Goal: Task Accomplishment & Management: Use online tool/utility

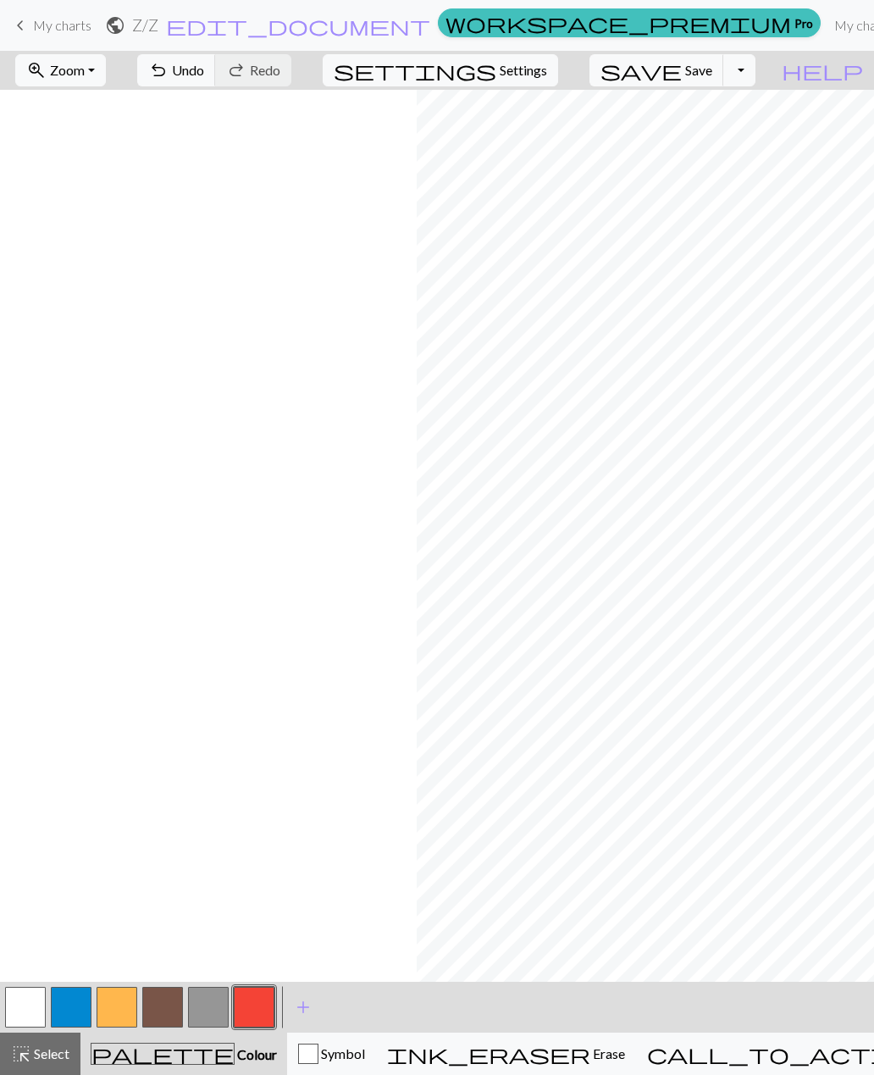
scroll to position [0, 417]
click at [204, 73] on span "Undo" at bounding box center [188, 70] width 32 height 16
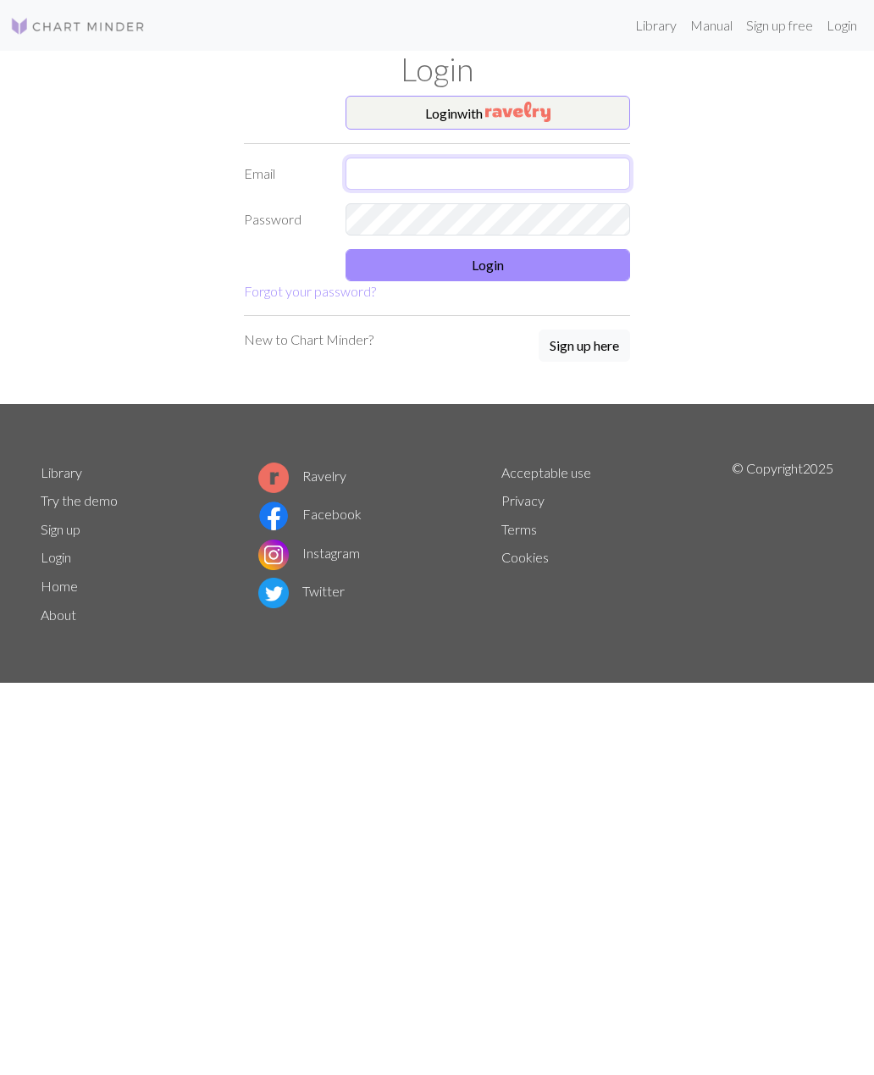
type input "[PERSON_NAME][EMAIL_ADDRESS][PERSON_NAME][DOMAIN_NAME]"
click at [607, 268] on button "Login" at bounding box center [488, 265] width 285 height 32
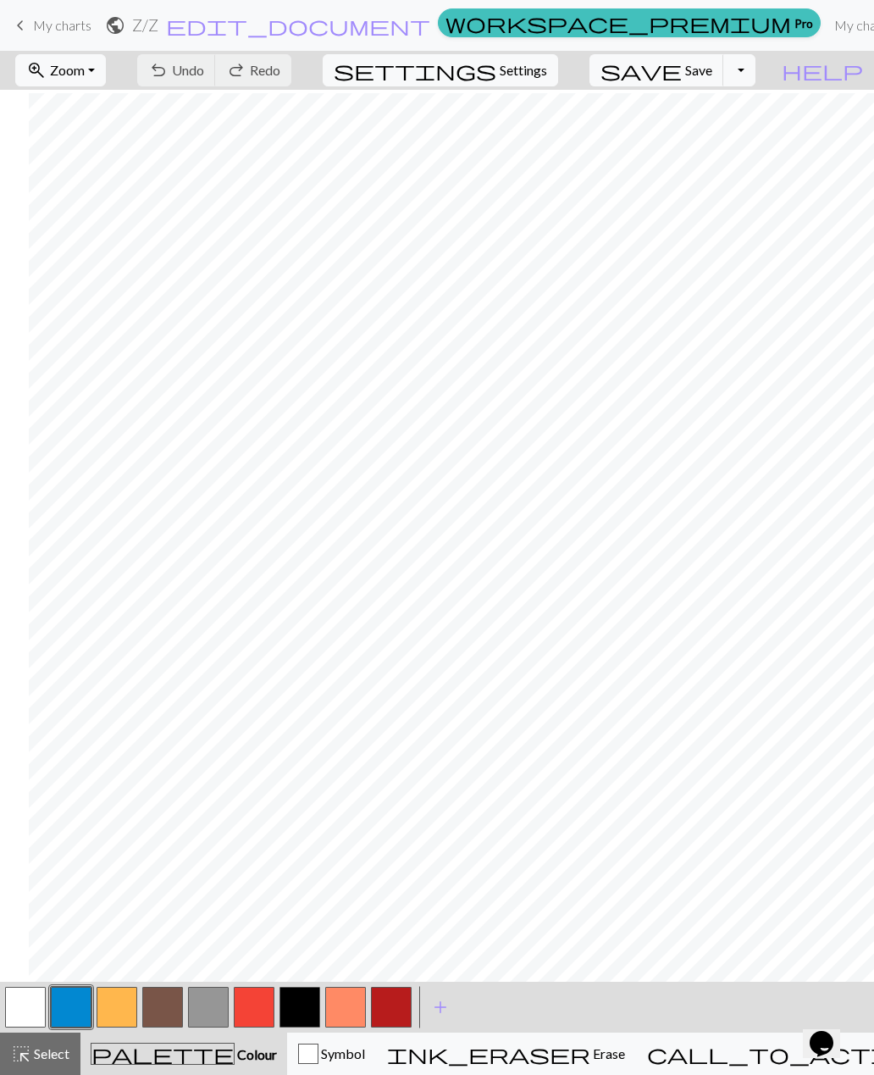
scroll to position [3, 297]
click at [204, 69] on span "Undo" at bounding box center [188, 70] width 32 height 16
click at [254, 1017] on button "button" at bounding box center [254, 1007] width 41 height 41
click at [712, 64] on span "Save" at bounding box center [698, 70] width 27 height 16
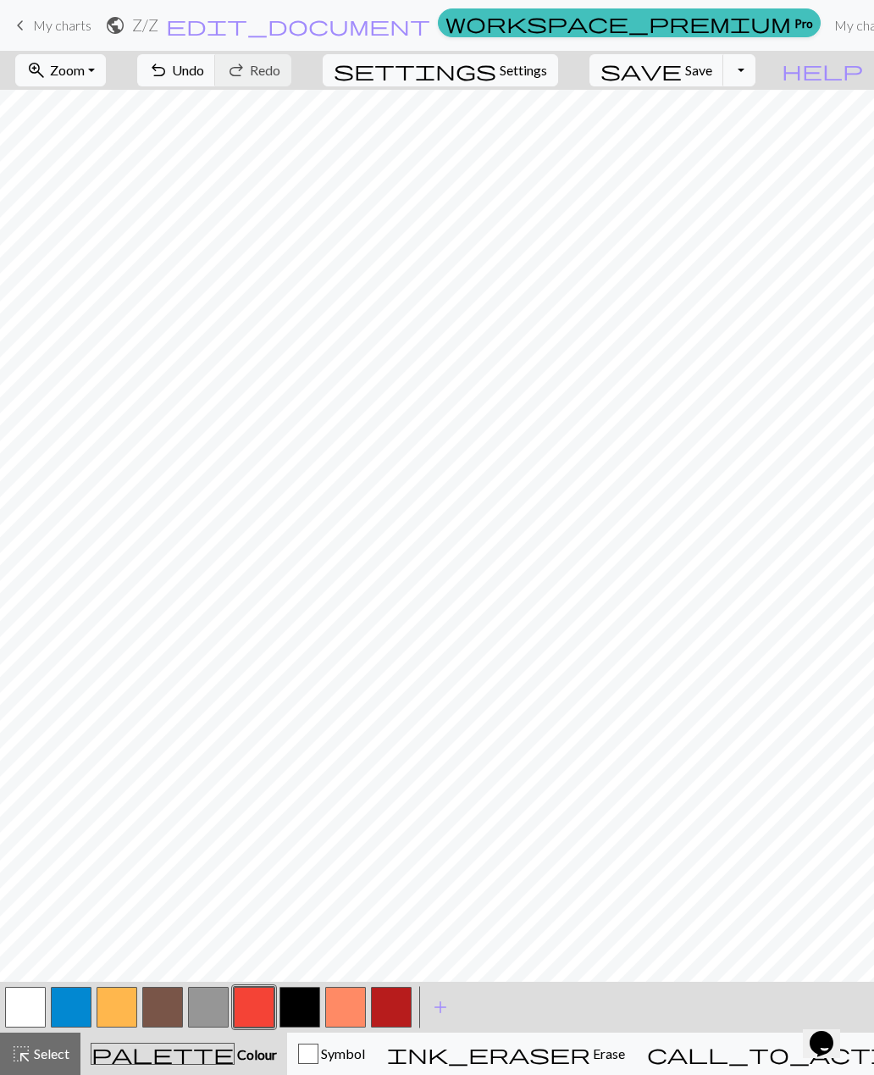
click at [712, 69] on span "Save" at bounding box center [698, 70] width 27 height 16
click at [129, 1006] on button "button" at bounding box center [117, 1007] width 41 height 41
click at [204, 75] on span "Undo" at bounding box center [188, 70] width 32 height 16
click at [216, 80] on button "undo Undo Undo" at bounding box center [176, 70] width 79 height 32
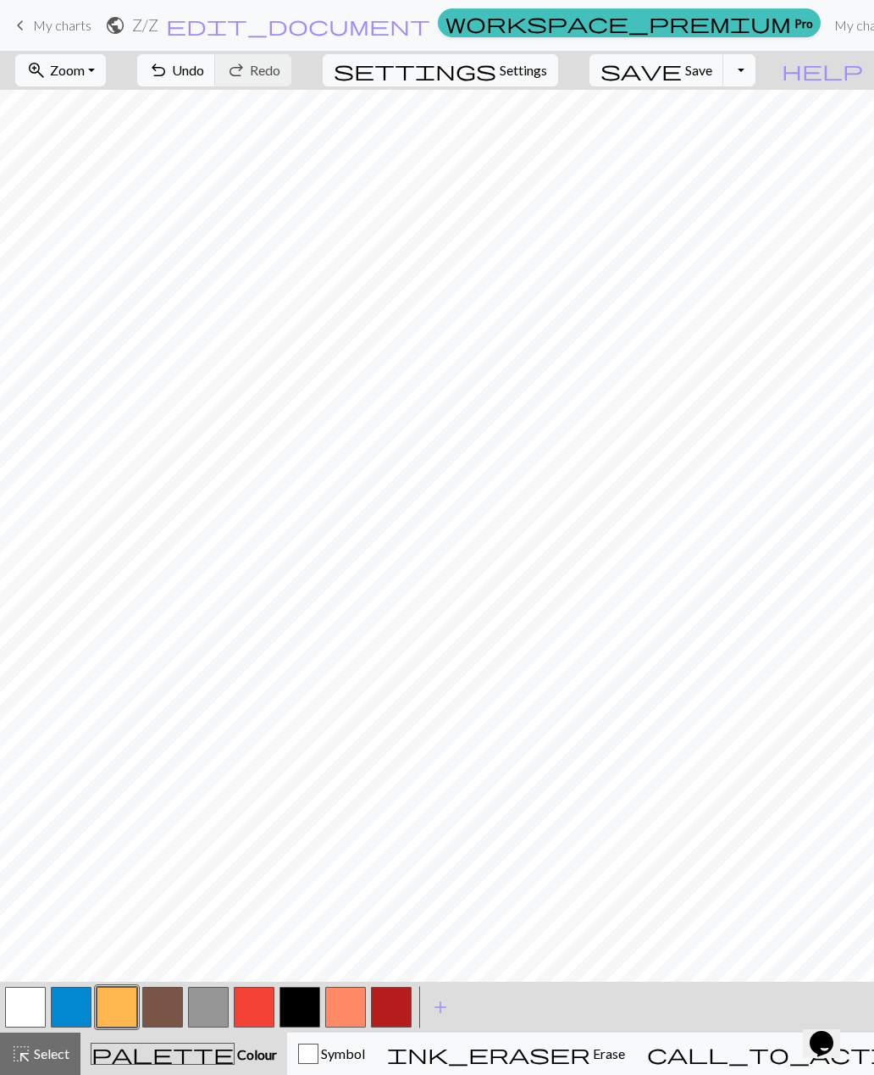
click at [204, 75] on span "Undo" at bounding box center [188, 70] width 32 height 16
click at [204, 64] on span "Undo" at bounding box center [188, 70] width 32 height 16
click at [204, 69] on span "Undo" at bounding box center [188, 70] width 32 height 16
click at [75, 1010] on button "button" at bounding box center [71, 1007] width 41 height 41
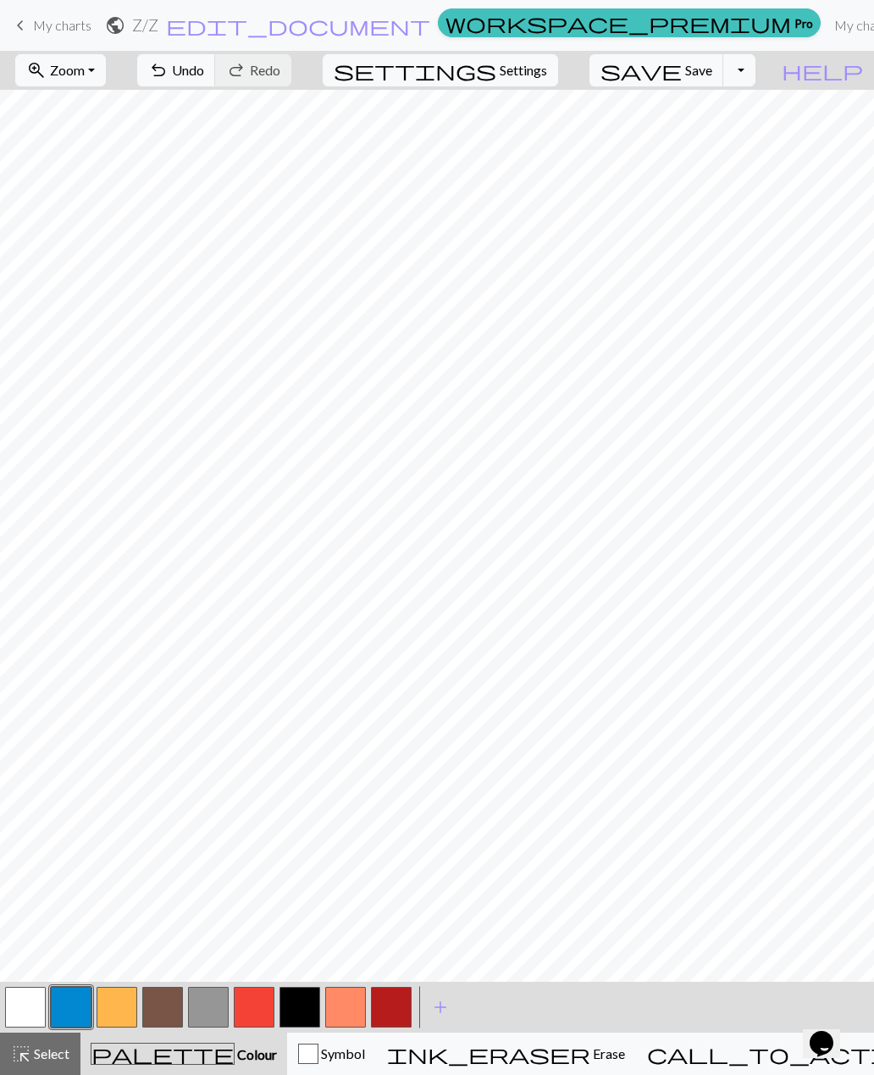
click at [204, 77] on span "Undo" at bounding box center [188, 70] width 32 height 16
click at [169, 72] on span "undo" at bounding box center [158, 70] width 20 height 24
click at [169, 69] on span "undo" at bounding box center [158, 70] width 20 height 24
click at [204, 77] on span "Undo" at bounding box center [188, 70] width 32 height 16
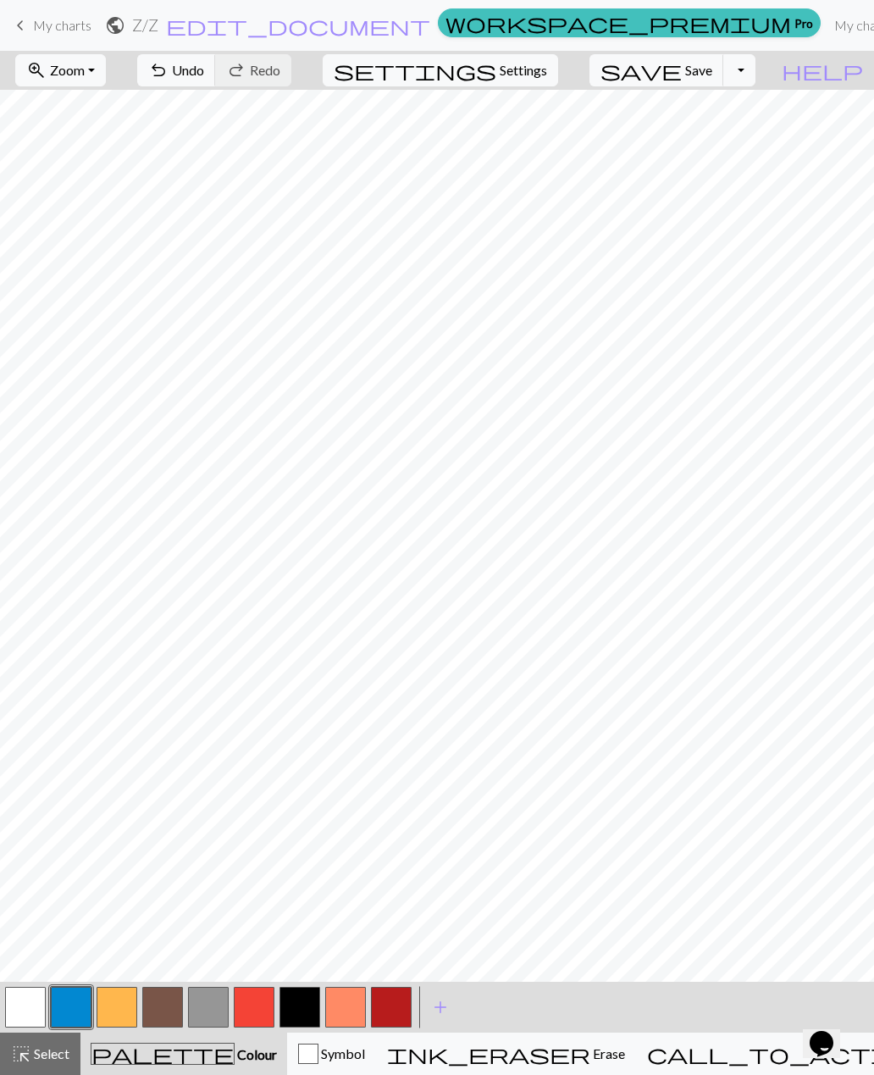
click at [216, 80] on button "undo Undo Undo" at bounding box center [176, 70] width 79 height 32
click at [204, 75] on span "Undo" at bounding box center [188, 70] width 32 height 16
click at [204, 73] on span "Undo" at bounding box center [188, 70] width 32 height 16
click at [210, 1014] on button "button" at bounding box center [208, 1007] width 41 height 41
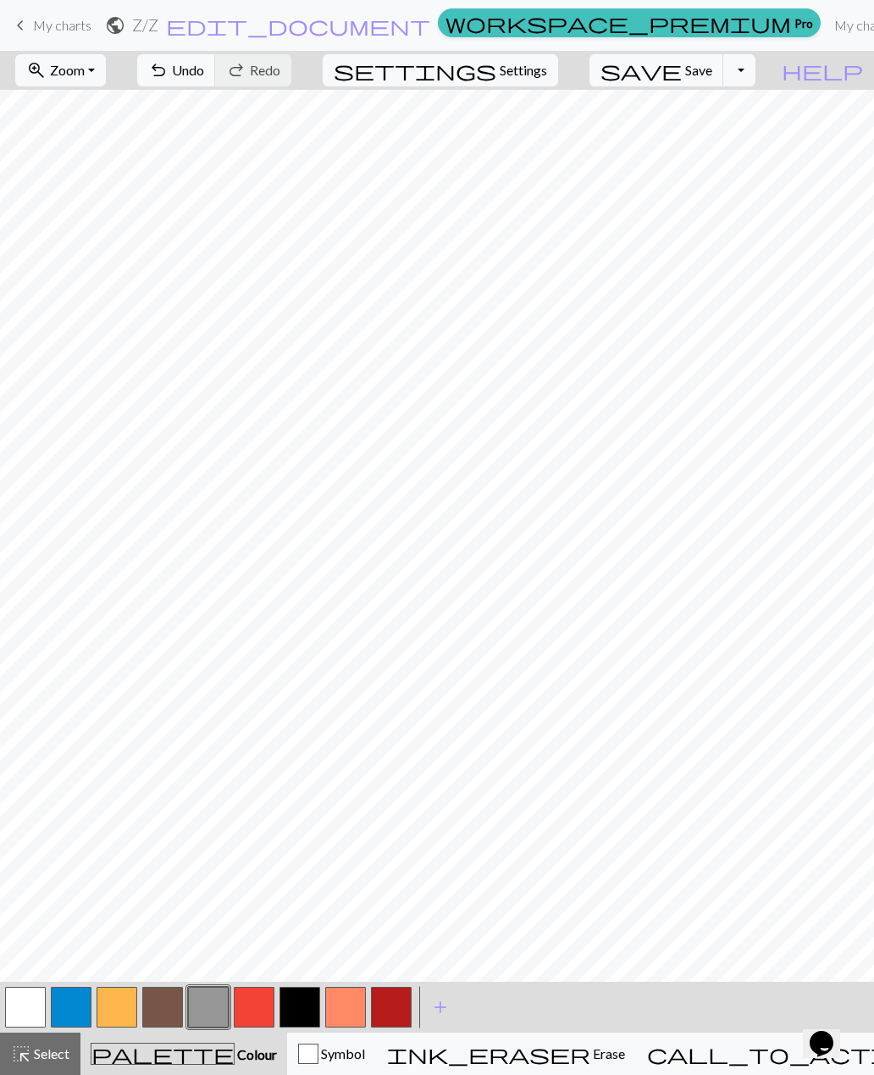
click at [216, 85] on button "undo Undo Undo" at bounding box center [176, 70] width 79 height 32
click at [71, 1007] on button "button" at bounding box center [71, 1007] width 41 height 41
click at [208, 1012] on button "button" at bounding box center [208, 1007] width 41 height 41
click at [169, 64] on span "undo" at bounding box center [158, 70] width 20 height 24
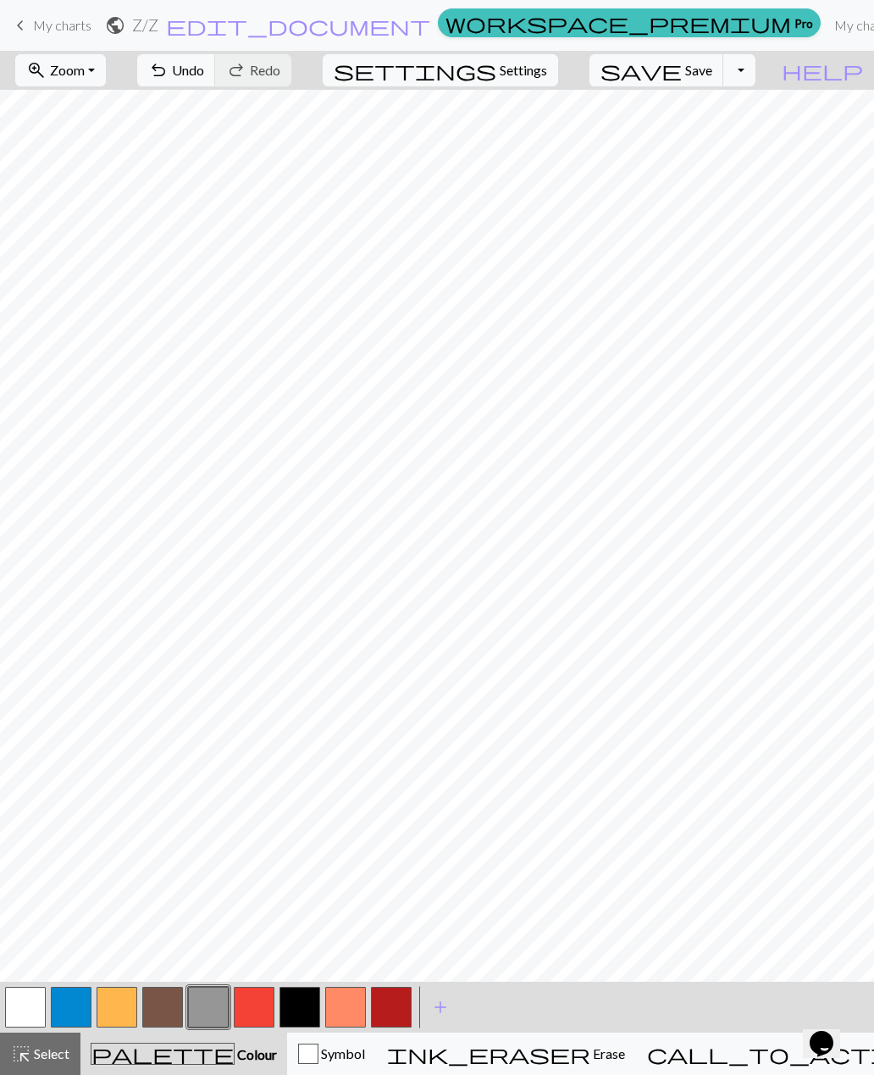
click at [216, 82] on button "undo Undo Undo" at bounding box center [176, 70] width 79 height 32
click at [204, 75] on span "Undo" at bounding box center [188, 70] width 32 height 16
click at [260, 1009] on button "button" at bounding box center [254, 1007] width 41 height 41
click at [212, 1019] on button "button" at bounding box center [208, 1007] width 41 height 41
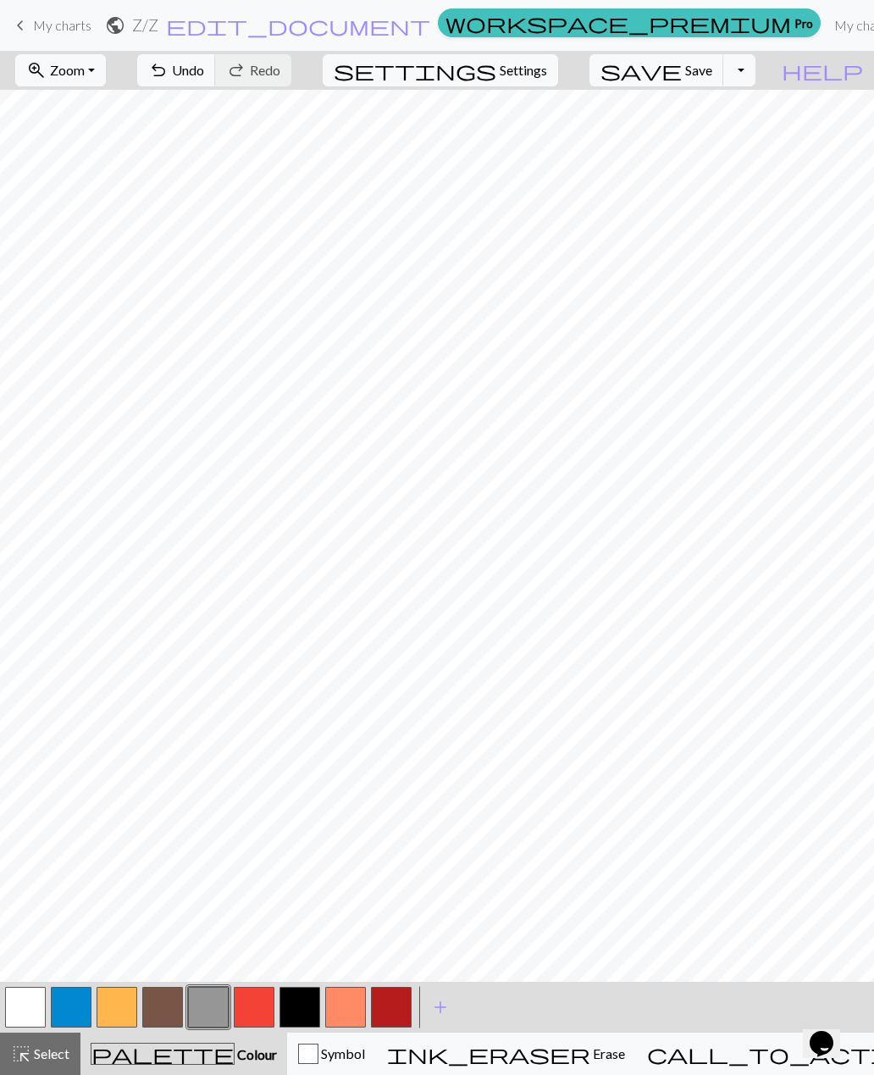
click at [712, 75] on span "Save" at bounding box center [698, 70] width 27 height 16
click at [712, 63] on span "Save" at bounding box center [698, 70] width 27 height 16
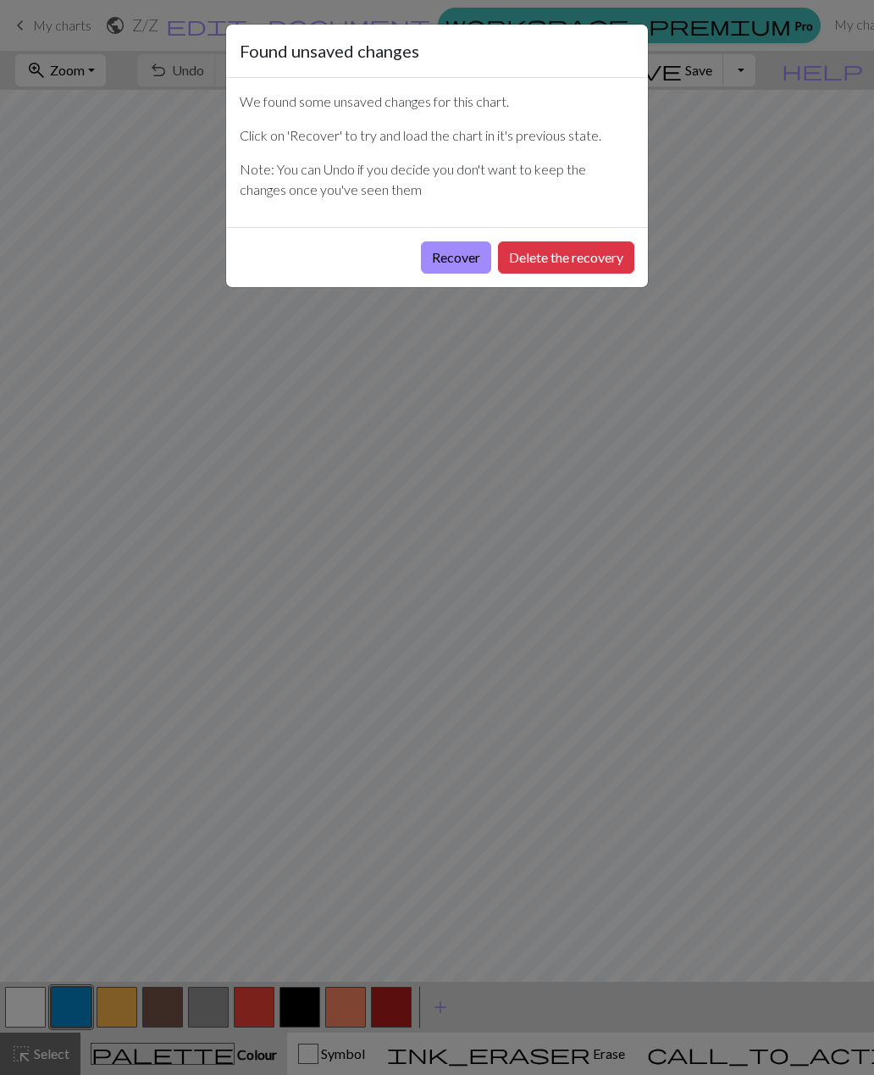
click at [462, 262] on button "Recover" at bounding box center [456, 257] width 70 height 32
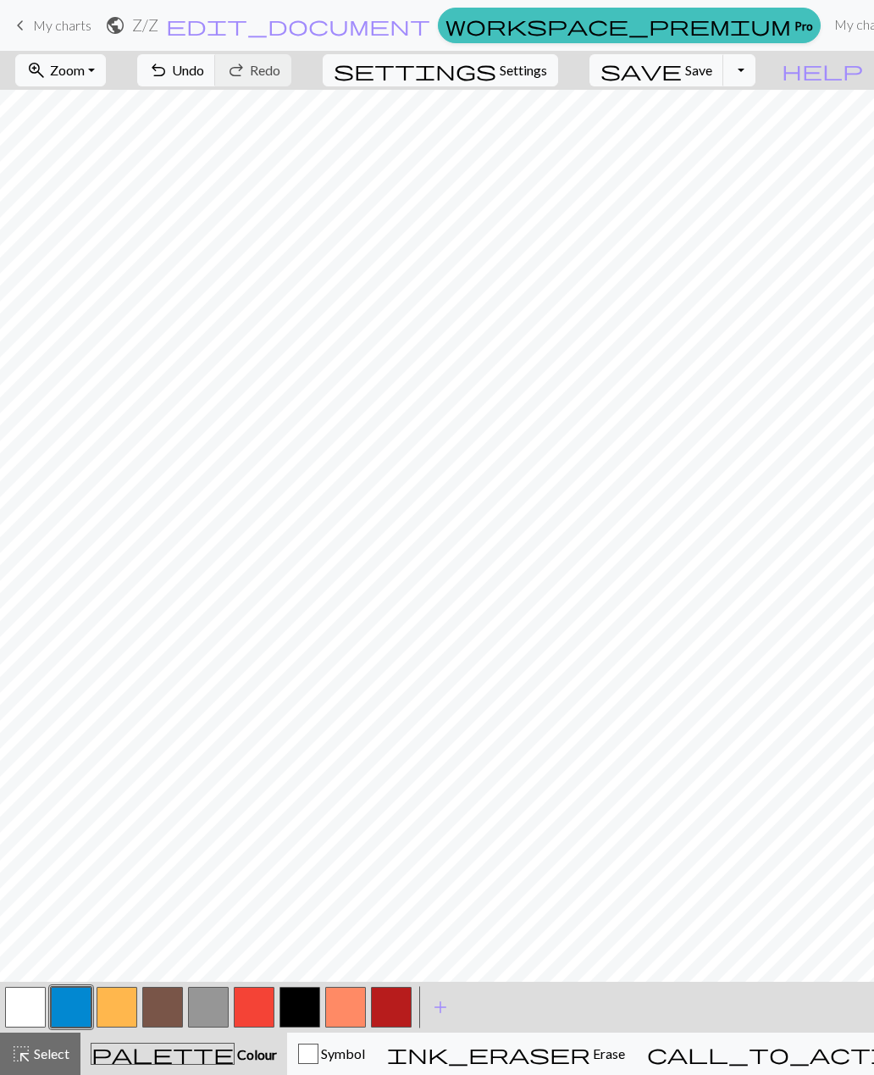
scroll to position [0, 434]
click at [204, 71] on span "Undo" at bounding box center [188, 70] width 32 height 16
click at [213, 1005] on button "button" at bounding box center [208, 1007] width 41 height 41
click at [167, 1004] on button "button" at bounding box center [162, 1007] width 41 height 41
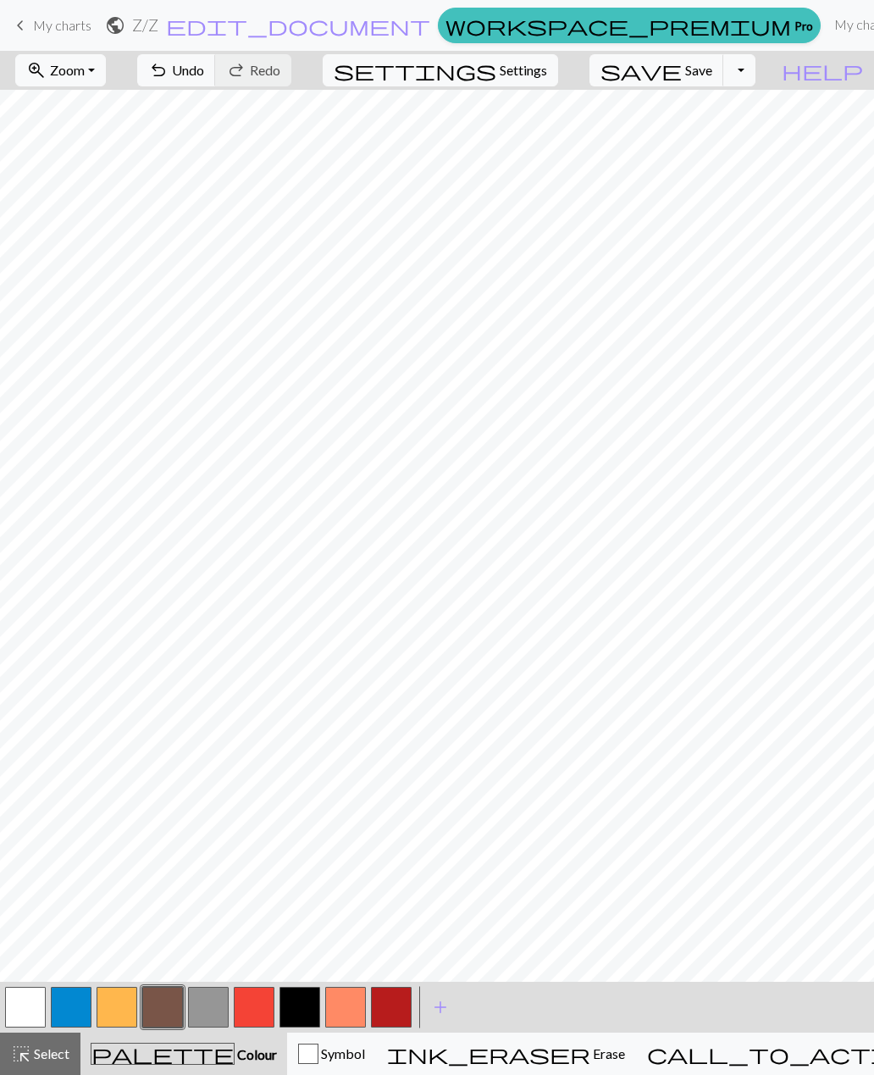
click at [712, 70] on span "Save" at bounding box center [698, 70] width 27 height 16
click at [712, 69] on span "Save" at bounding box center [698, 70] width 27 height 16
click at [202, 1010] on button "button" at bounding box center [208, 1007] width 41 height 41
click at [161, 1000] on button "button" at bounding box center [162, 1007] width 41 height 41
click at [235, 1051] on span "Colour" at bounding box center [256, 1054] width 42 height 16
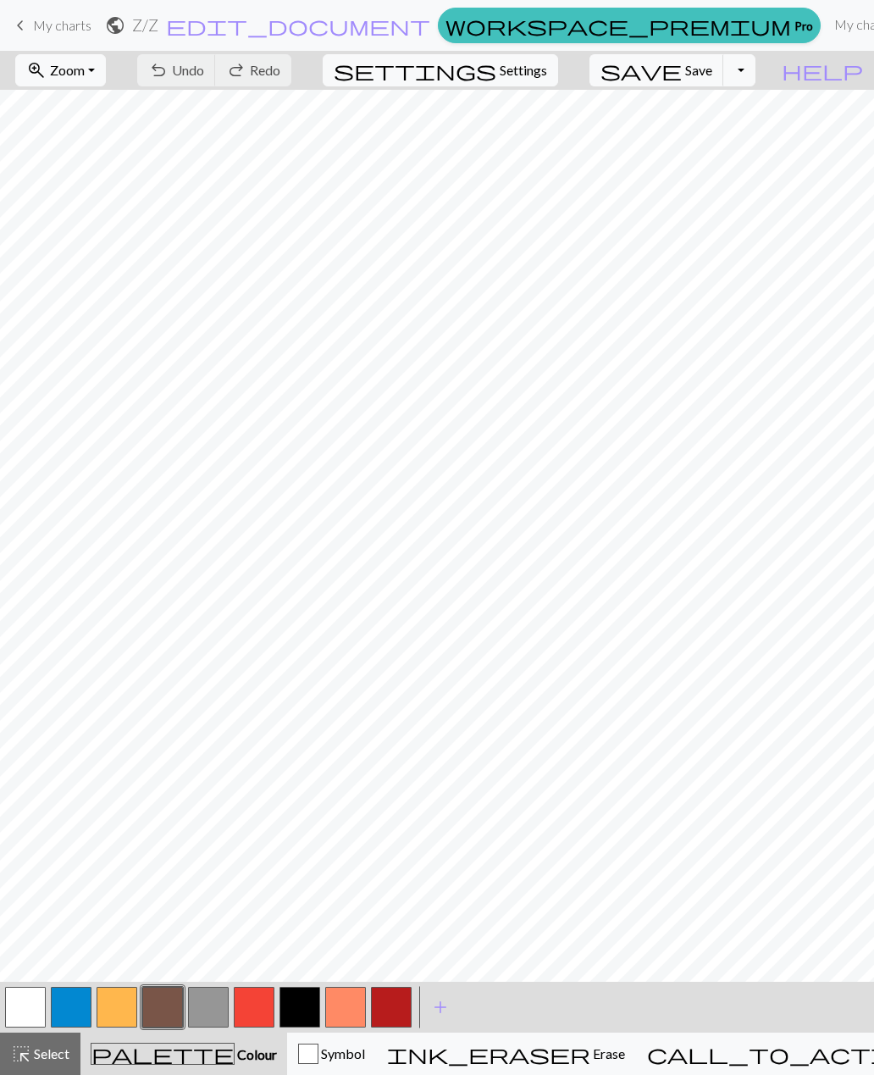
click at [365, 1060] on span "Symbol" at bounding box center [342, 1053] width 47 height 16
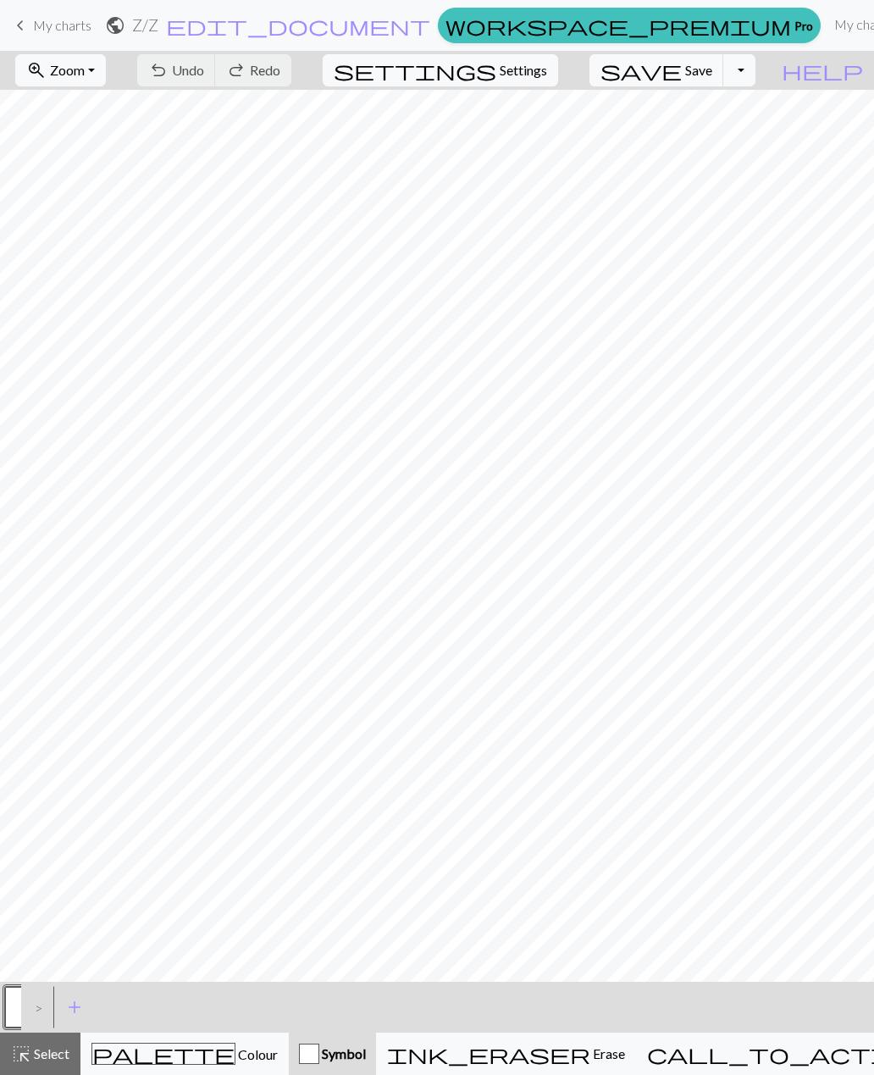
click at [232, 1055] on div "palette Colour Colour" at bounding box center [184, 1054] width 186 height 22
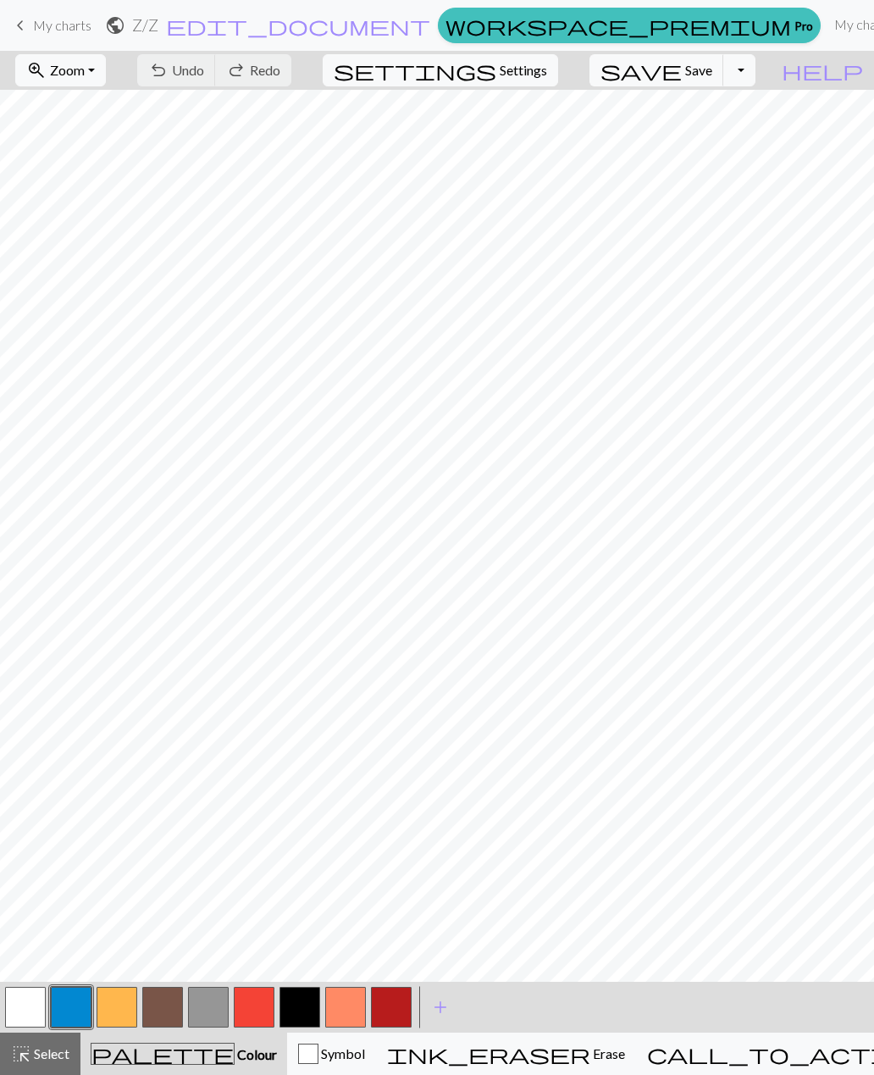
click at [159, 1019] on button "button" at bounding box center [162, 1007] width 41 height 41
click at [204, 74] on span "Undo" at bounding box center [188, 70] width 32 height 16
click at [216, 82] on button "undo Undo Undo" at bounding box center [176, 70] width 79 height 32
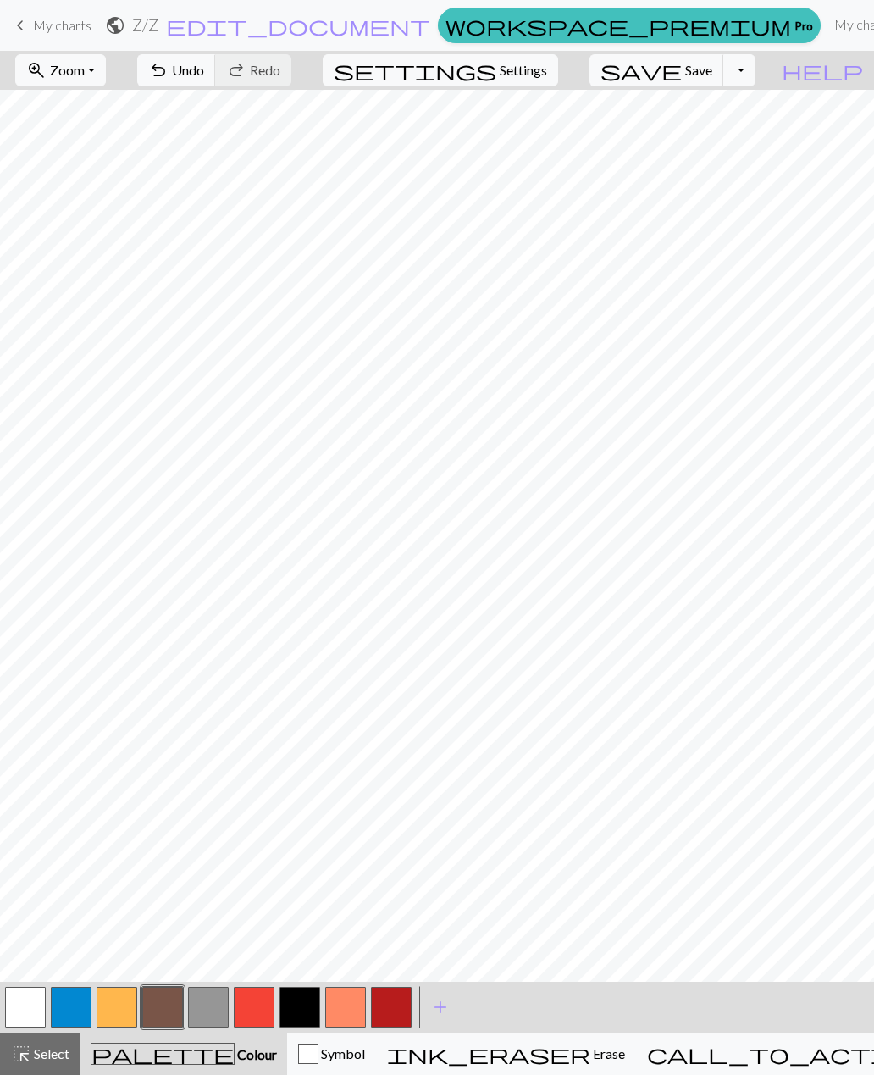
click at [722, 80] on button "save Save Save" at bounding box center [657, 70] width 135 height 32
click at [204, 72] on span "Undo" at bounding box center [188, 70] width 32 height 16
click at [402, 1005] on button "button" at bounding box center [391, 1007] width 41 height 41
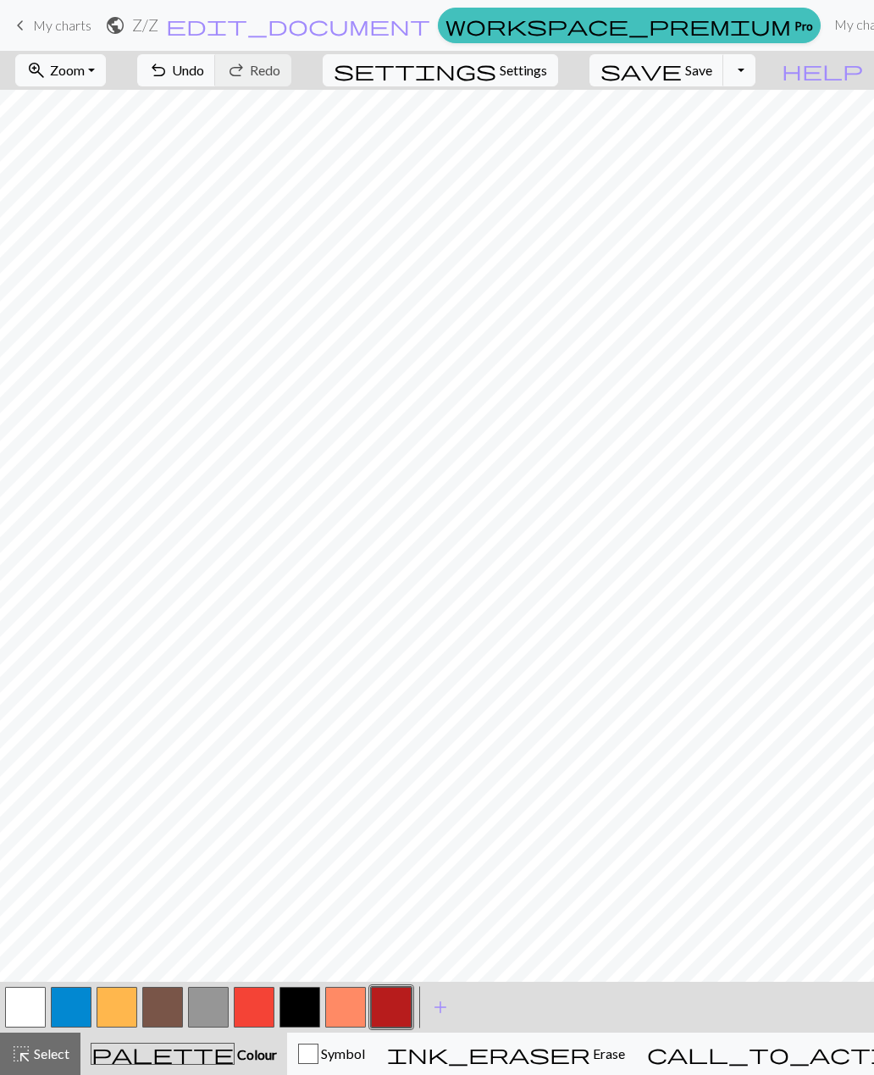
click at [216, 81] on button "undo Undo Undo" at bounding box center [176, 70] width 79 height 32
click at [204, 74] on span "Undo" at bounding box center [188, 70] width 32 height 16
click at [204, 75] on span "Undo" at bounding box center [188, 70] width 32 height 16
click at [216, 83] on button "undo Undo Undo" at bounding box center [176, 70] width 79 height 32
click at [204, 77] on span "Undo" at bounding box center [188, 70] width 32 height 16
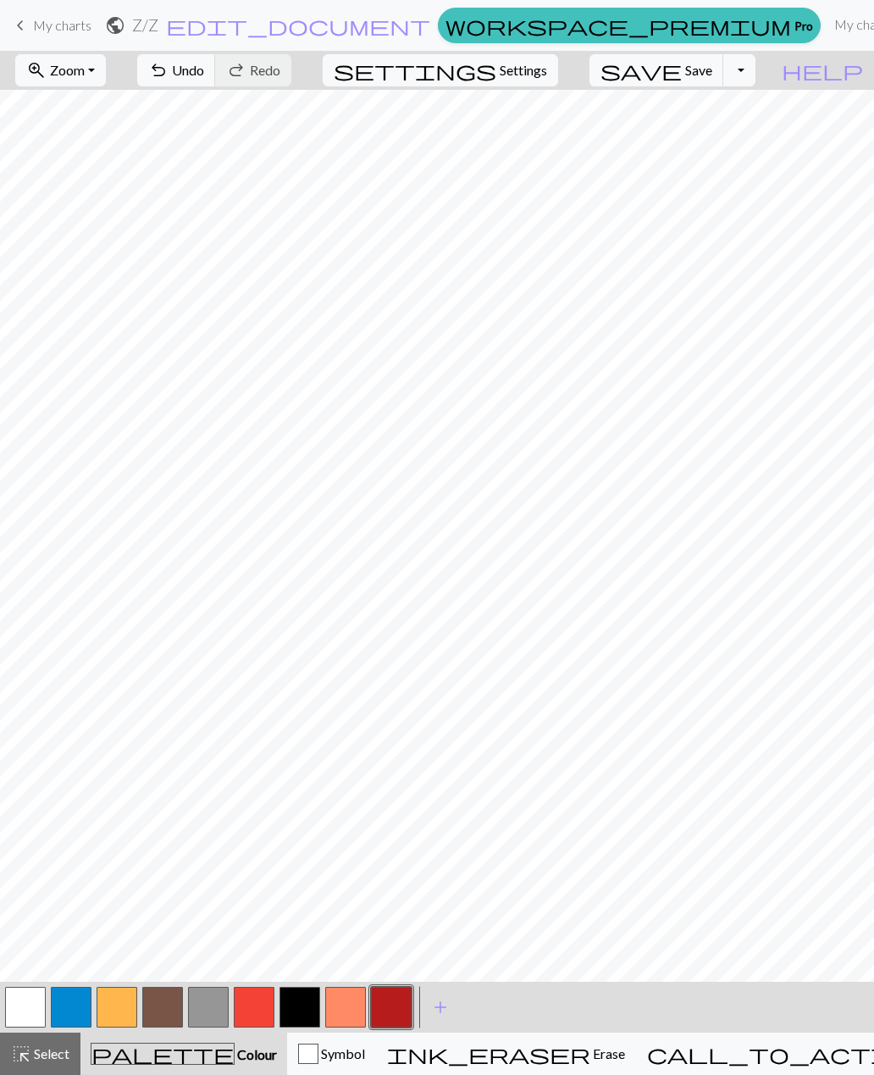
click at [312, 1002] on button "button" at bounding box center [300, 1007] width 41 height 41
click at [216, 80] on button "undo Undo Undo" at bounding box center [176, 70] width 79 height 32
click at [590, 1058] on span "Erase" at bounding box center [607, 1053] width 35 height 16
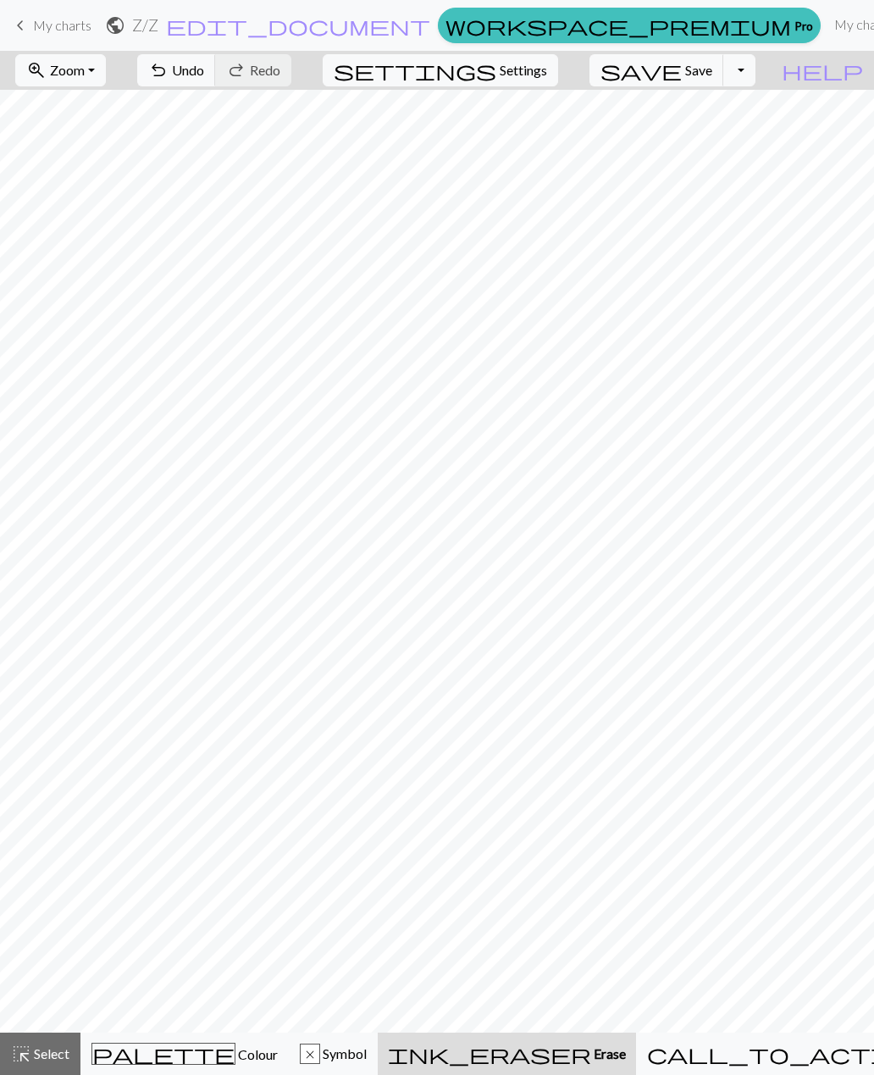
click at [236, 1057] on span "Colour" at bounding box center [257, 1054] width 42 height 16
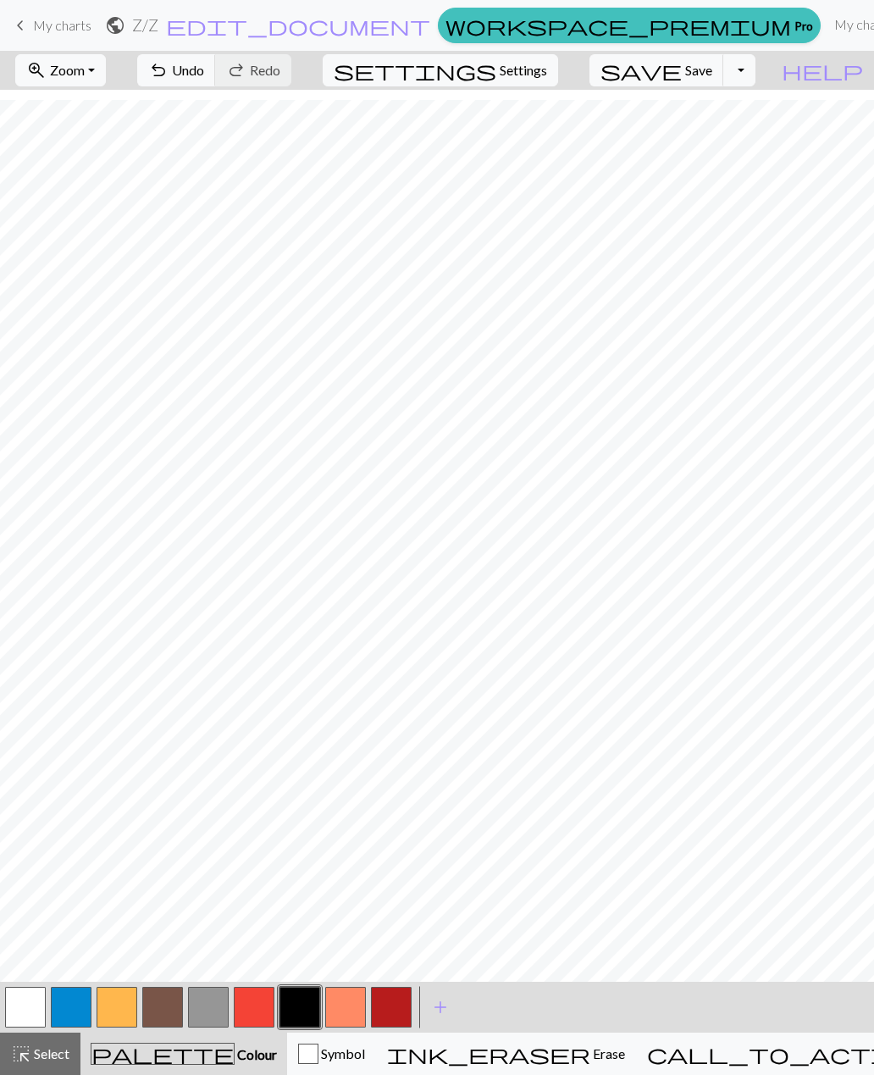
scroll to position [24, 0]
click at [440, 1003] on span "add" at bounding box center [440, 1007] width 20 height 24
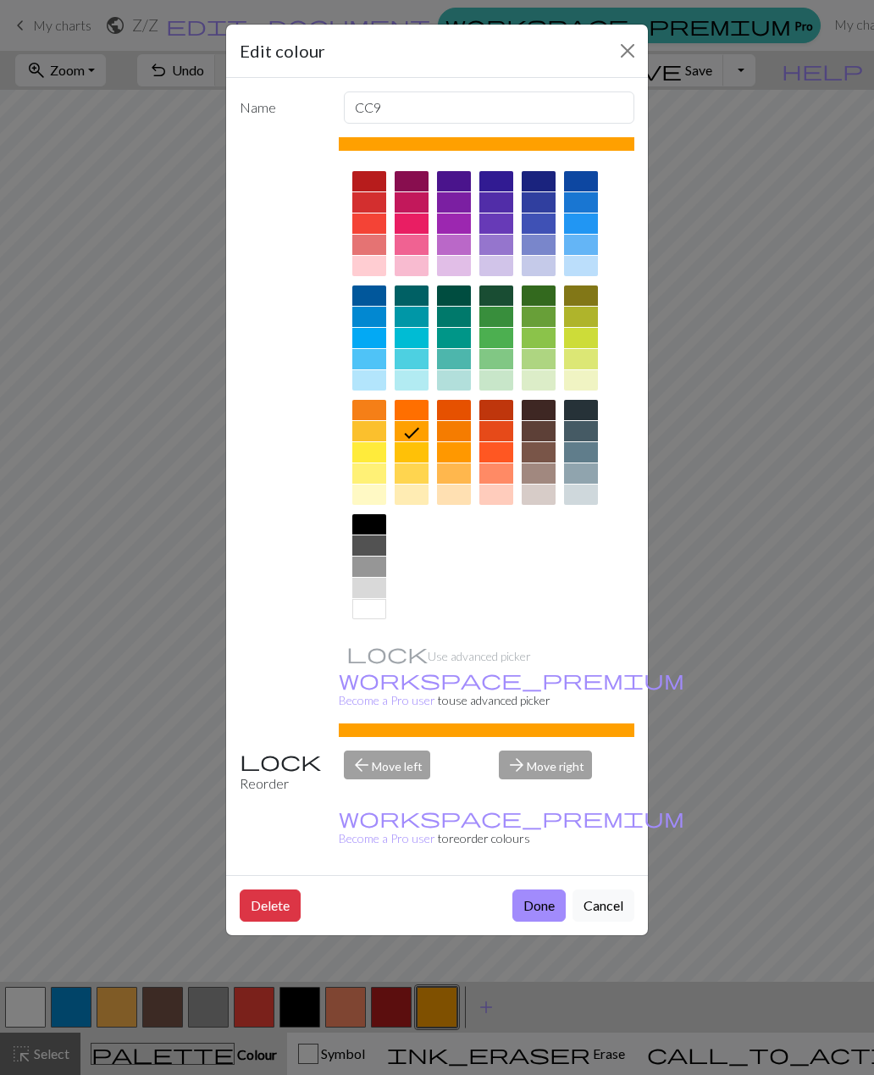
click at [457, 247] on div at bounding box center [454, 245] width 34 height 20
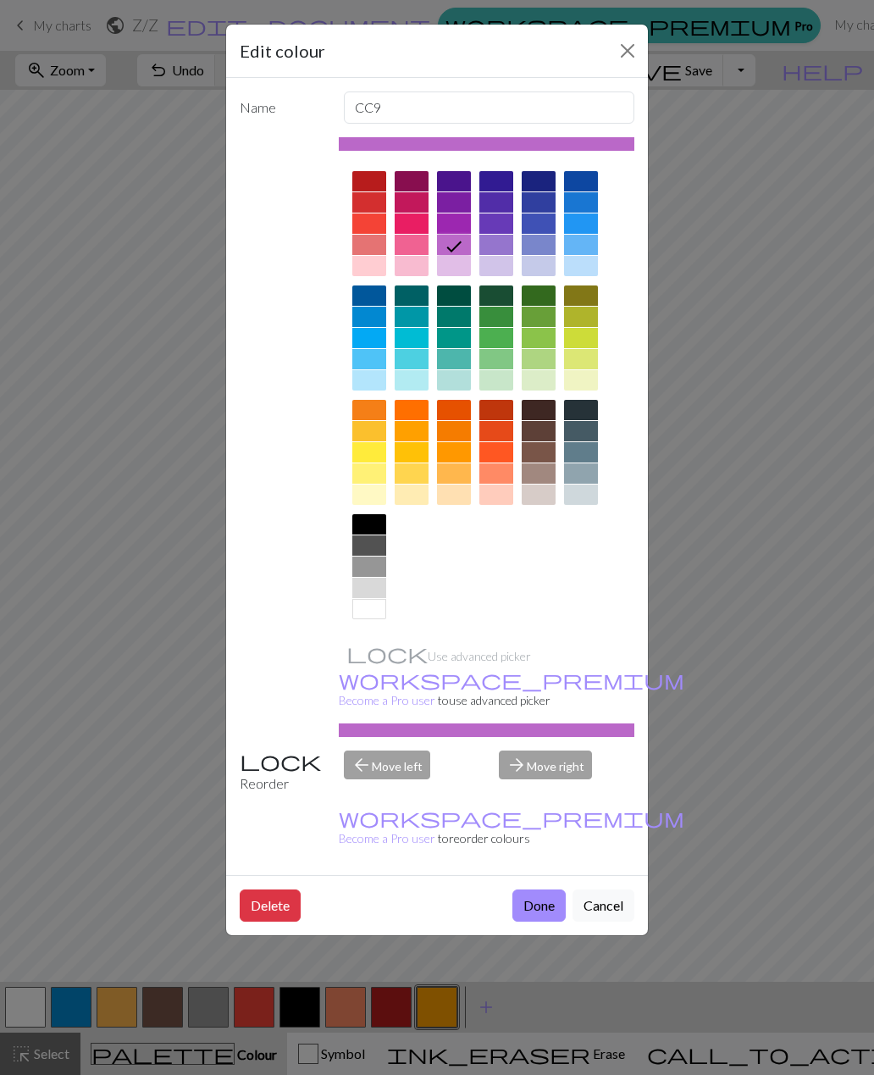
click at [546, 890] on button "Done" at bounding box center [539, 906] width 53 height 32
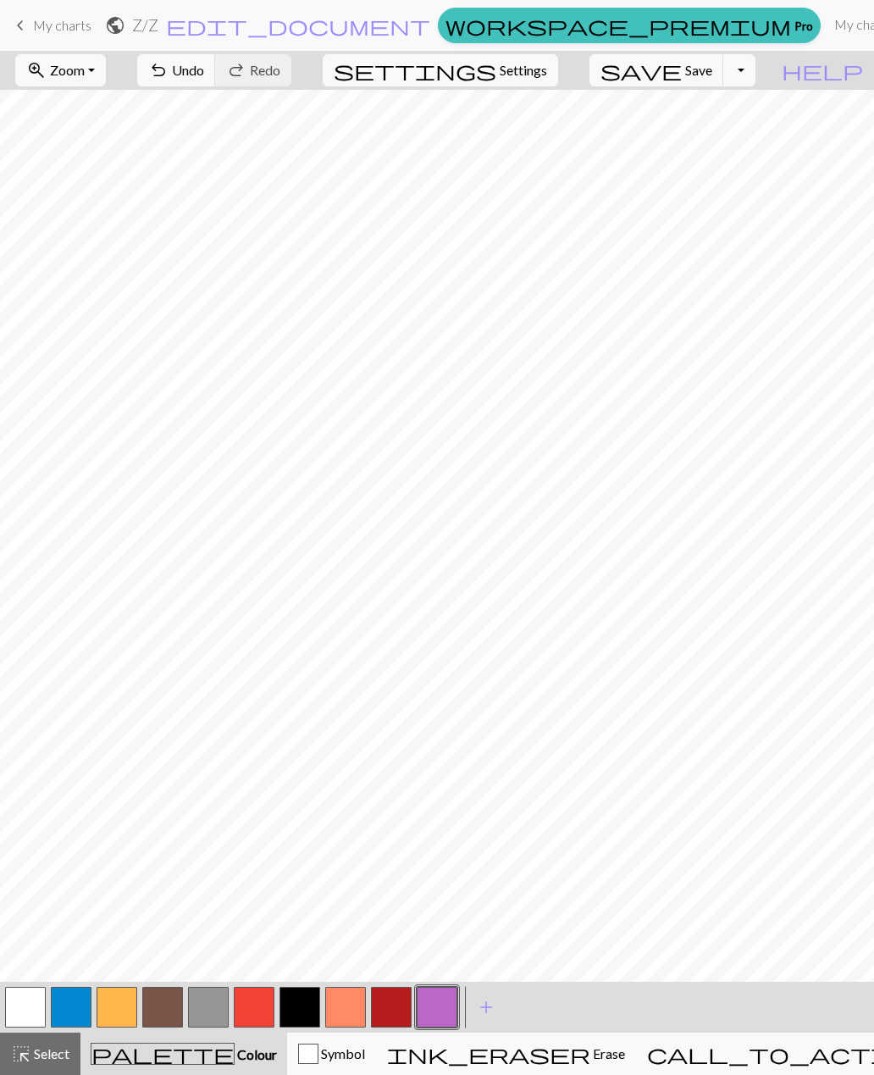
click at [344, 1013] on button "button" at bounding box center [345, 1007] width 41 height 41
click at [490, 1002] on span "add" at bounding box center [486, 1007] width 20 height 24
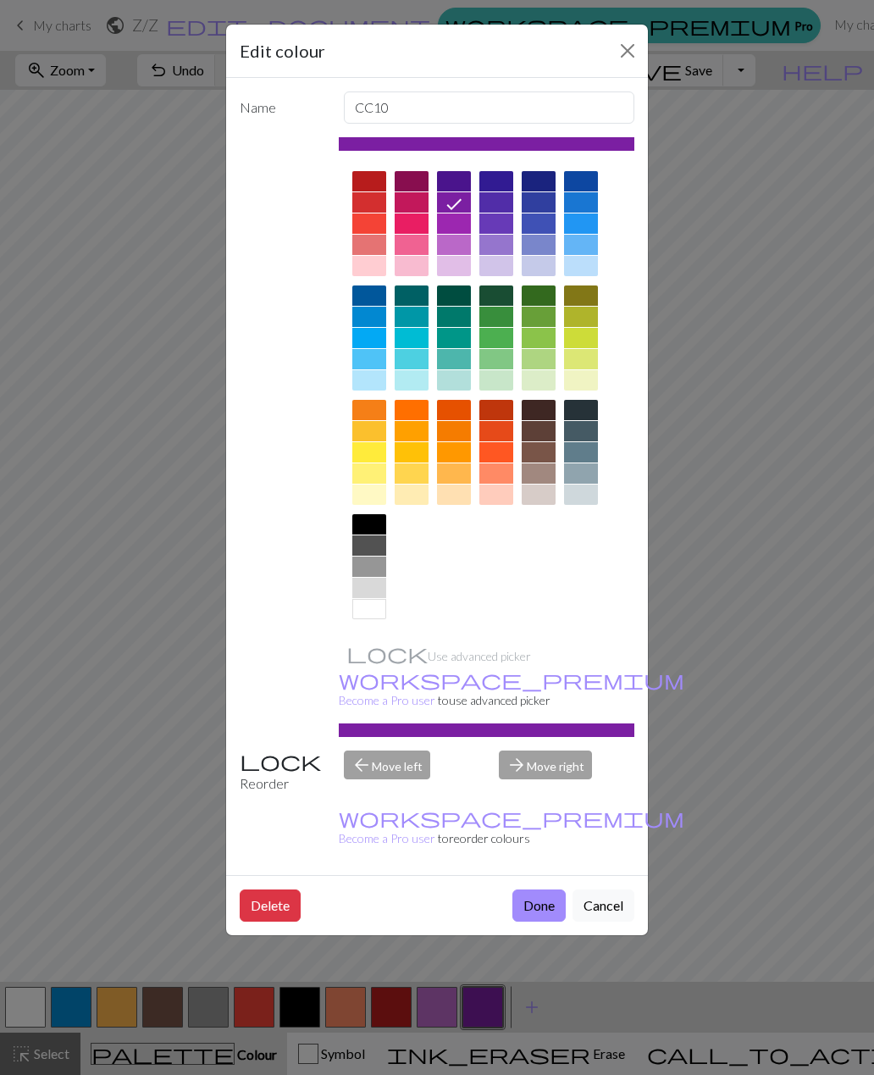
click at [369, 296] on div at bounding box center [369, 295] width 34 height 20
click at [537, 890] on button "Done" at bounding box center [539, 906] width 53 height 32
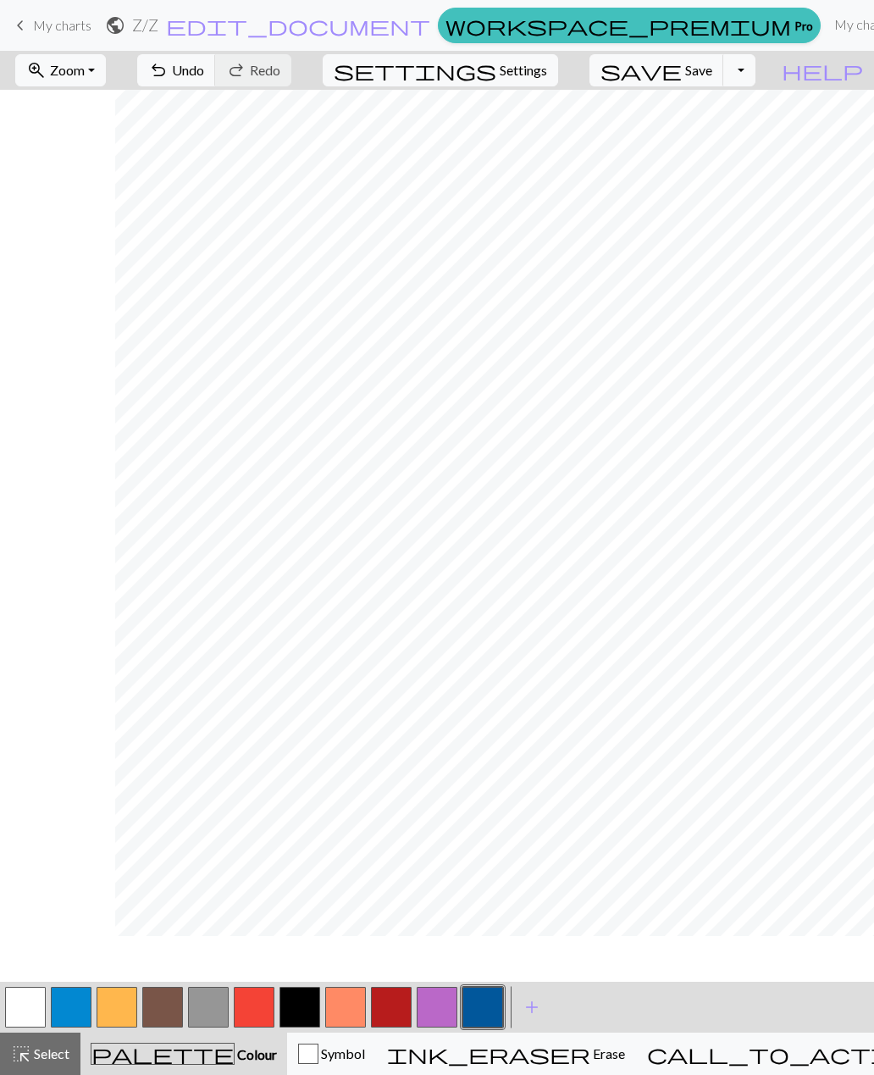
scroll to position [0, 115]
click at [204, 73] on span "Undo" at bounding box center [188, 70] width 32 height 16
click at [204, 75] on span "Undo" at bounding box center [188, 70] width 32 height 16
click at [204, 74] on span "Undo" at bounding box center [188, 70] width 32 height 16
click at [216, 80] on button "undo Undo Undo" at bounding box center [176, 70] width 79 height 32
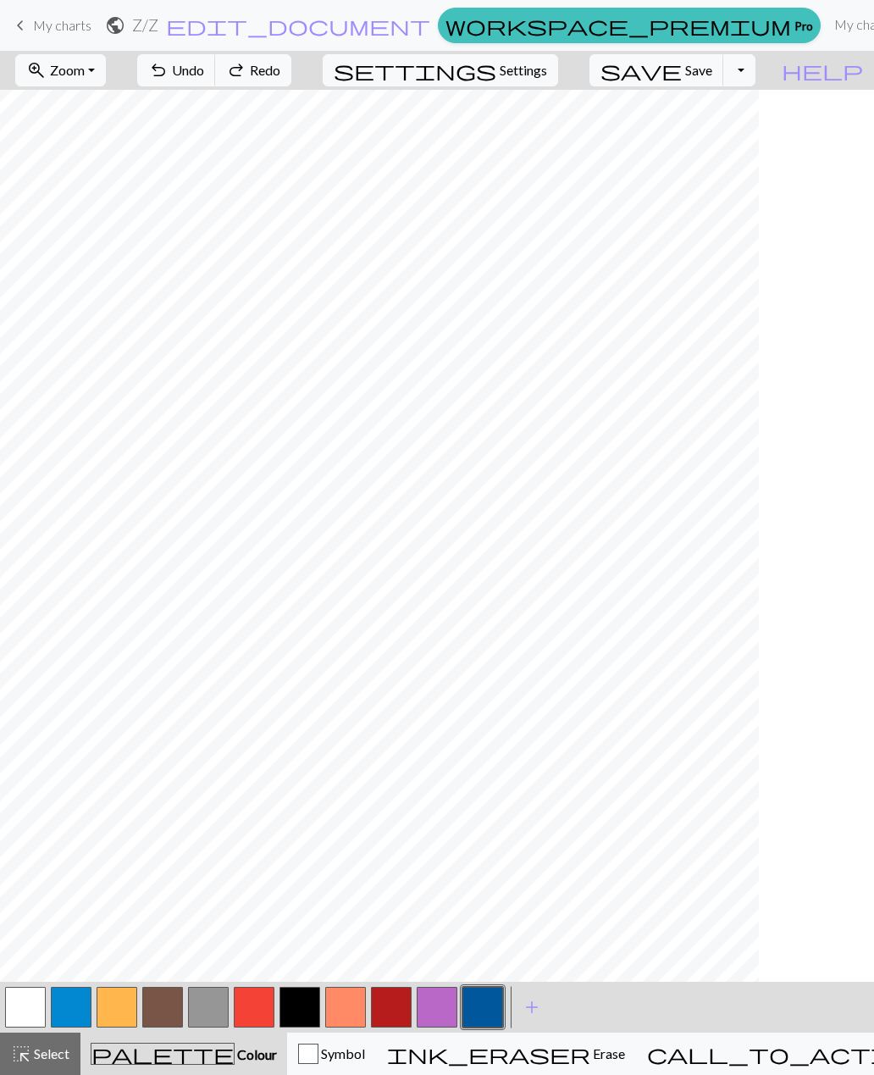
scroll to position [0, 0]
click at [204, 77] on span "Undo" at bounding box center [188, 70] width 32 height 16
click at [204, 73] on span "Undo" at bounding box center [188, 70] width 32 height 16
click at [216, 82] on button "undo Undo Undo" at bounding box center [176, 70] width 79 height 32
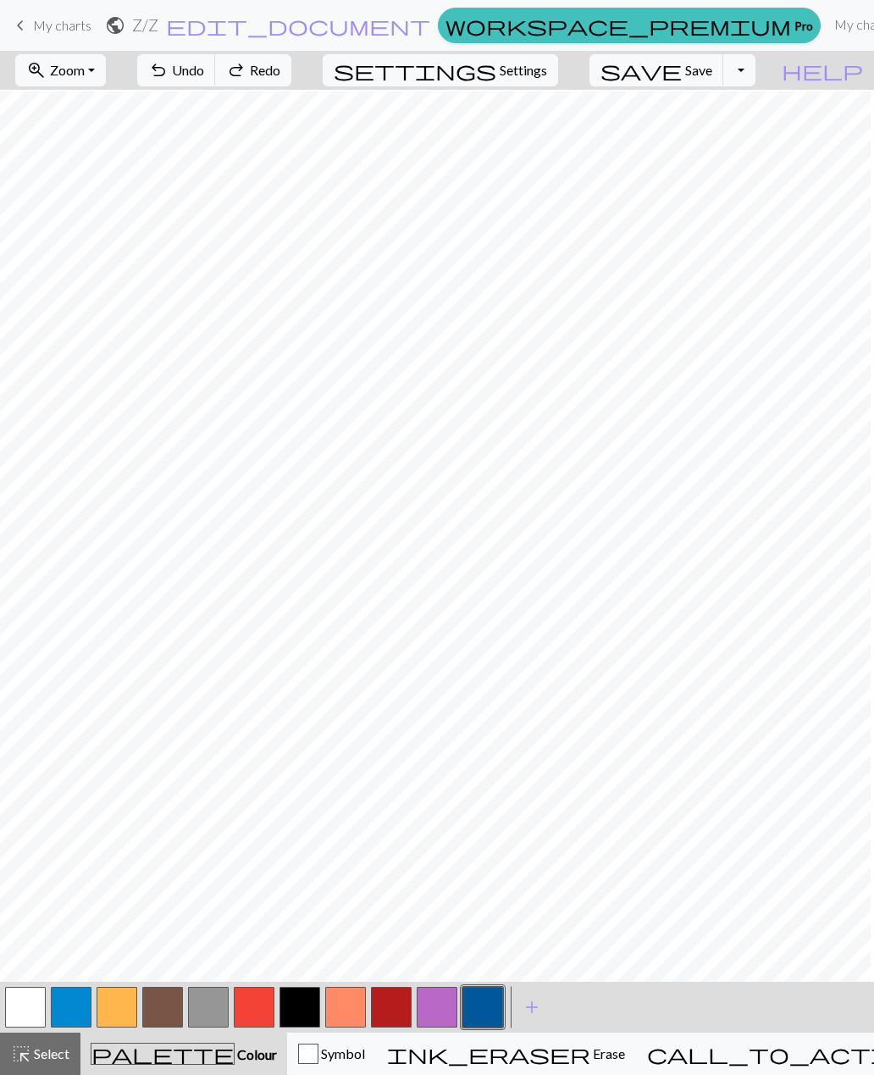
scroll to position [280, 173]
click at [300, 1015] on button "button" at bounding box center [300, 1007] width 41 height 41
click at [204, 77] on span "Undo" at bounding box center [188, 70] width 32 height 16
click at [204, 78] on span "Undo" at bounding box center [188, 70] width 32 height 16
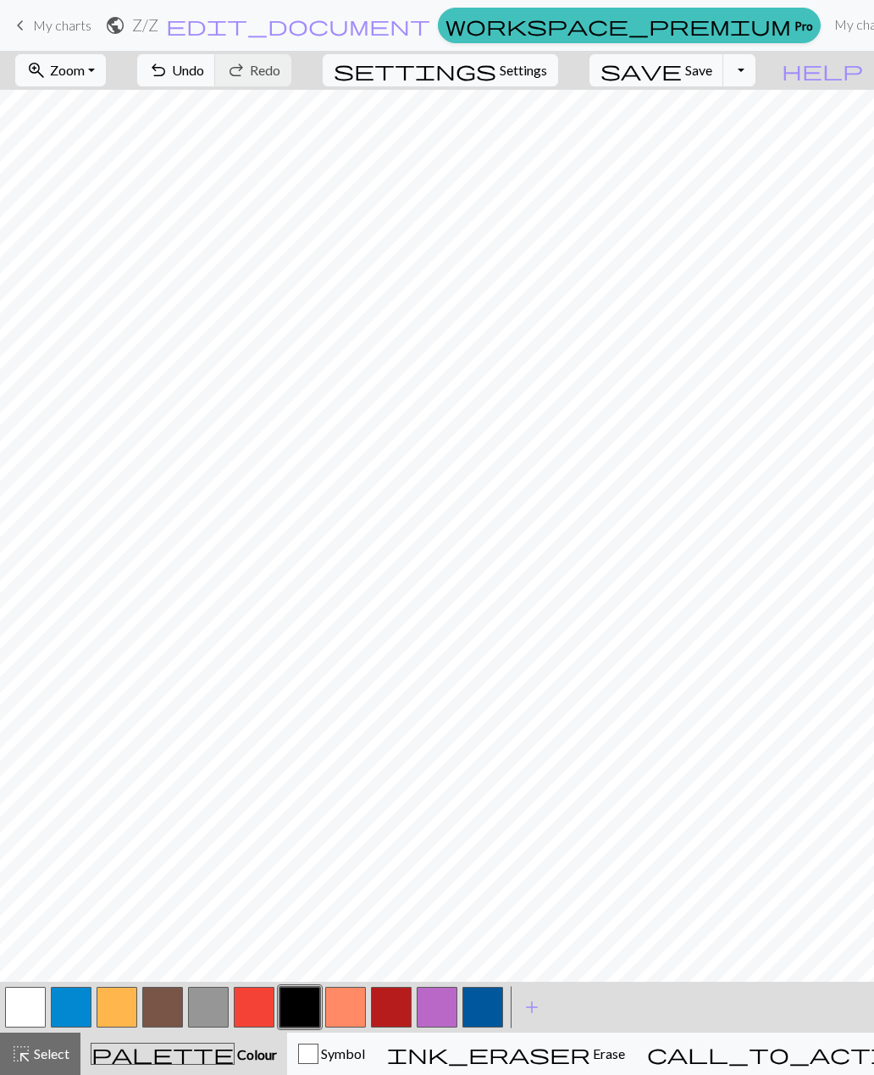
click at [216, 80] on button "undo Undo Undo" at bounding box center [176, 70] width 79 height 32
click at [216, 81] on button "undo Undo Undo" at bounding box center [176, 70] width 79 height 32
click at [216, 85] on button "undo Undo Undo" at bounding box center [176, 70] width 79 height 32
click at [216, 83] on button "undo Undo Undo" at bounding box center [176, 70] width 79 height 32
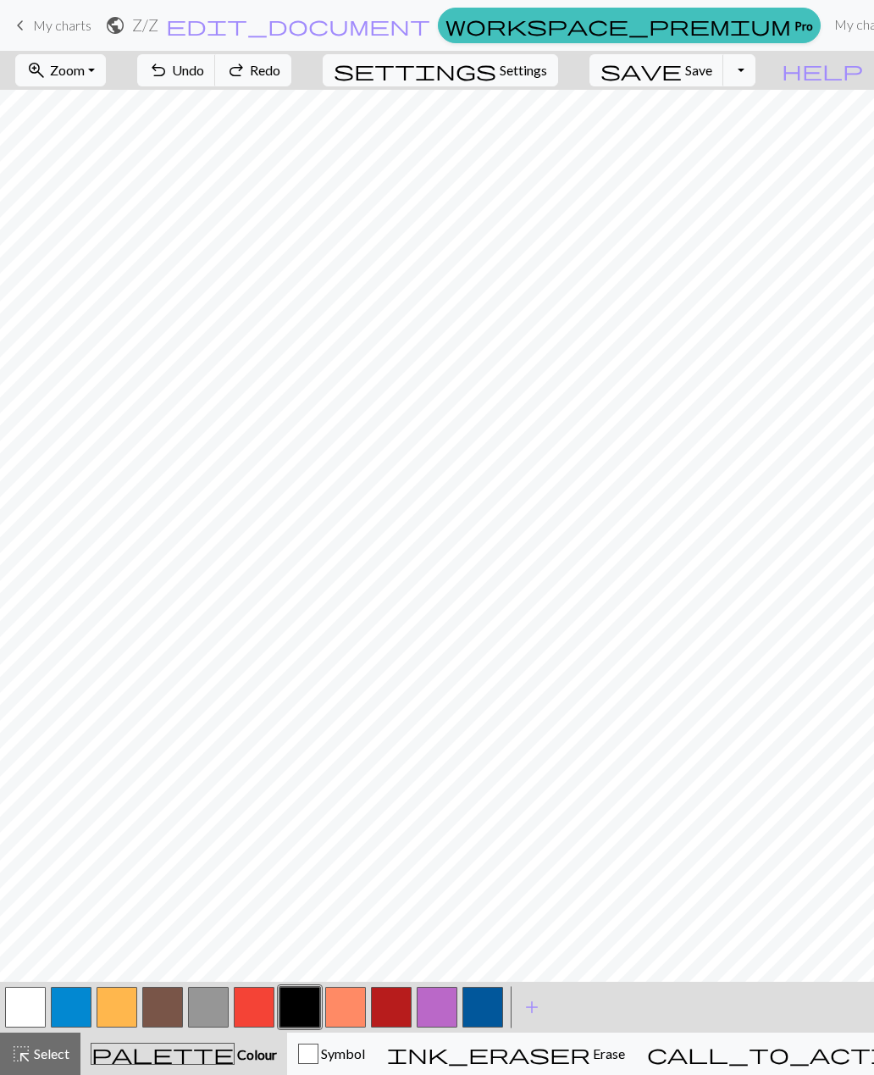
click at [216, 83] on button "undo Undo Undo" at bounding box center [176, 70] width 79 height 32
click at [216, 81] on button "undo Undo Undo" at bounding box center [176, 70] width 79 height 32
click at [712, 75] on span "Save" at bounding box center [698, 70] width 27 height 16
click at [204, 77] on span "Undo" at bounding box center [188, 70] width 32 height 16
click at [712, 73] on span "Save" at bounding box center [698, 70] width 27 height 16
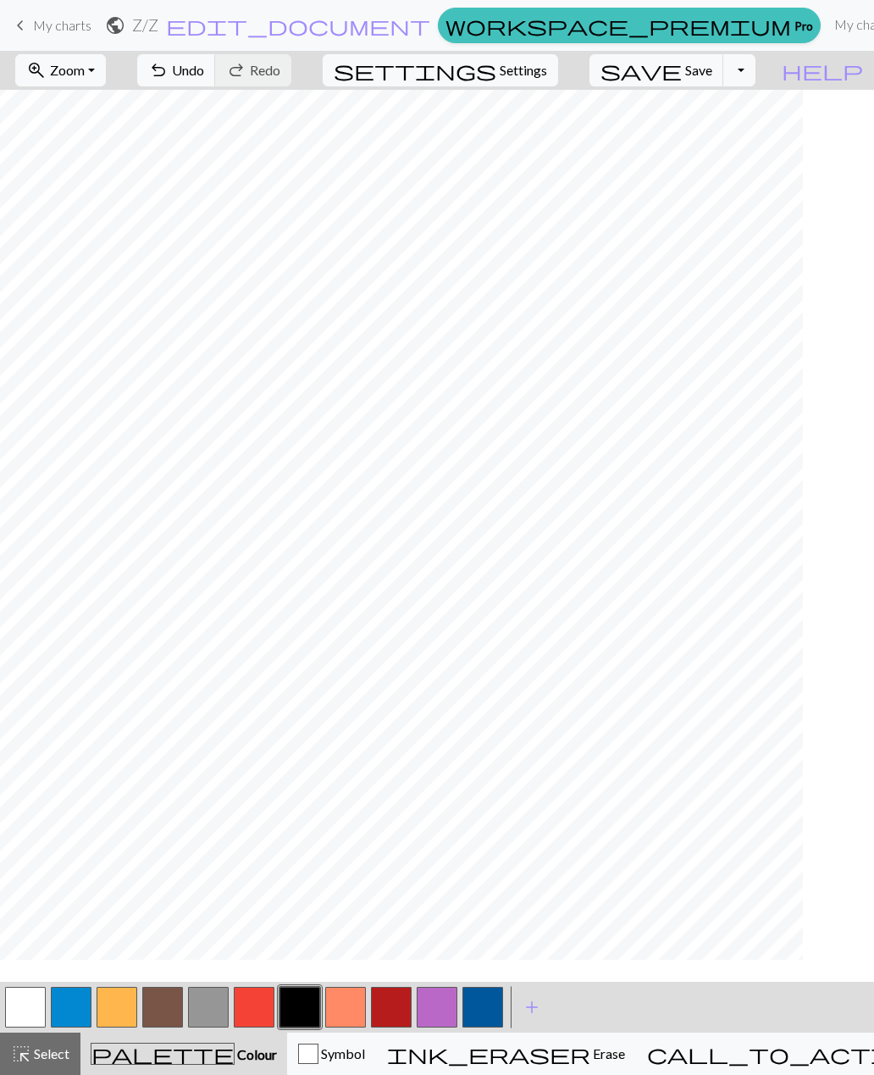
scroll to position [637, 820]
click at [216, 83] on button "undo Undo Undo" at bounding box center [176, 70] width 79 height 32
click at [590, 1052] on span "Erase" at bounding box center [607, 1053] width 35 height 16
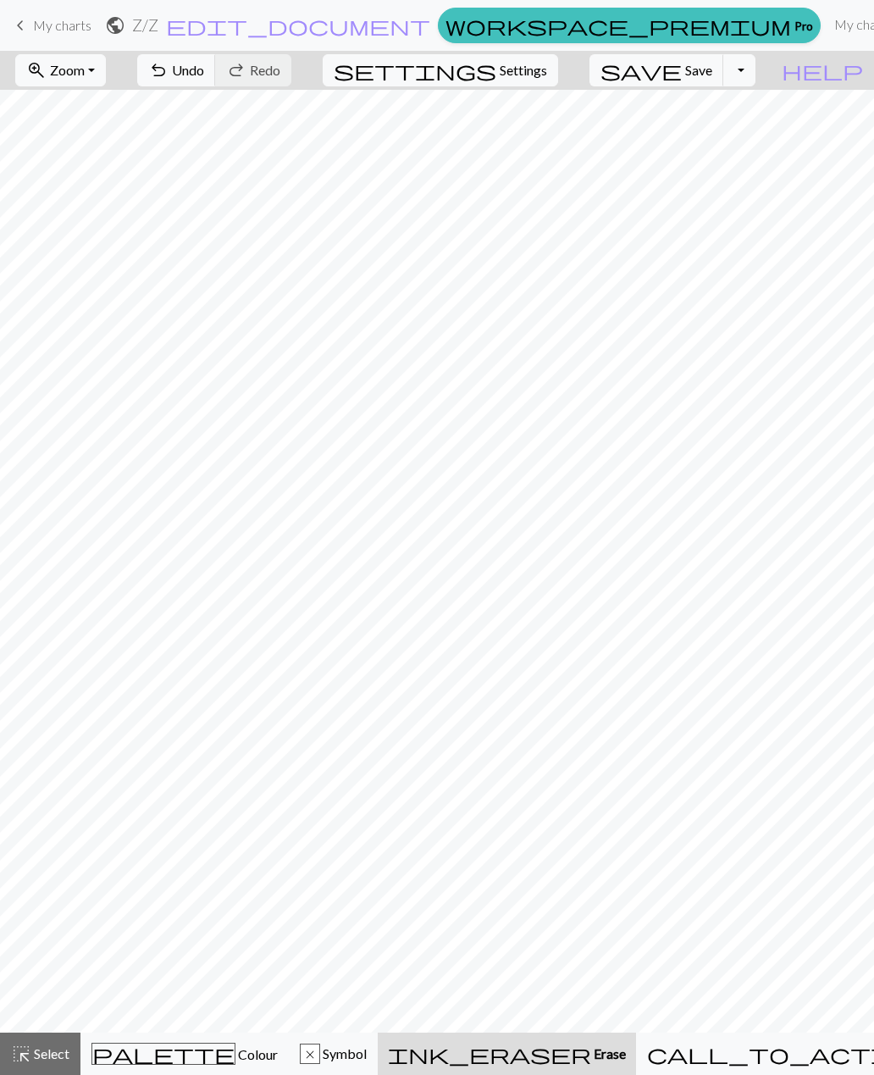
click at [236, 1056] on span "Colour" at bounding box center [257, 1054] width 42 height 16
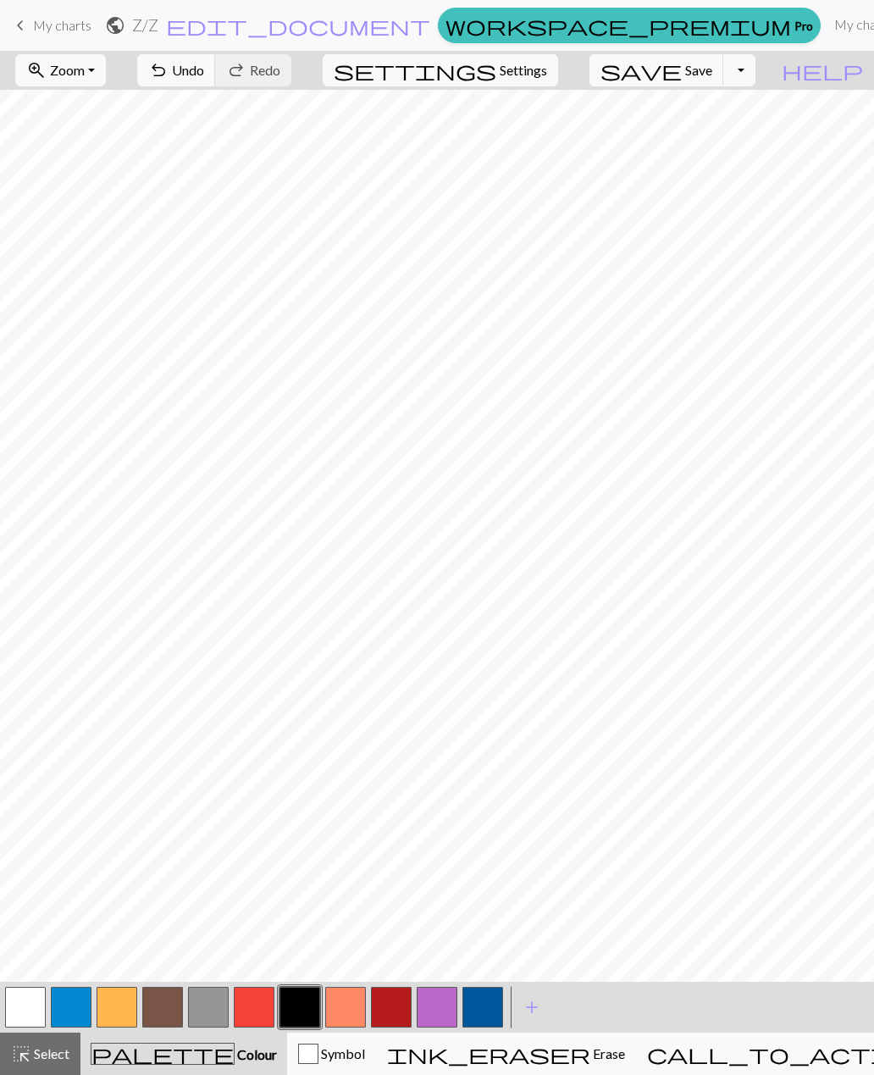
click at [216, 80] on button "undo Undo Undo" at bounding box center [176, 70] width 79 height 32
click at [216, 86] on button "undo Undo Undo" at bounding box center [176, 70] width 79 height 32
click at [216, 83] on button "undo Undo Undo" at bounding box center [176, 70] width 79 height 32
click at [216, 86] on button "undo Undo Undo" at bounding box center [176, 70] width 79 height 32
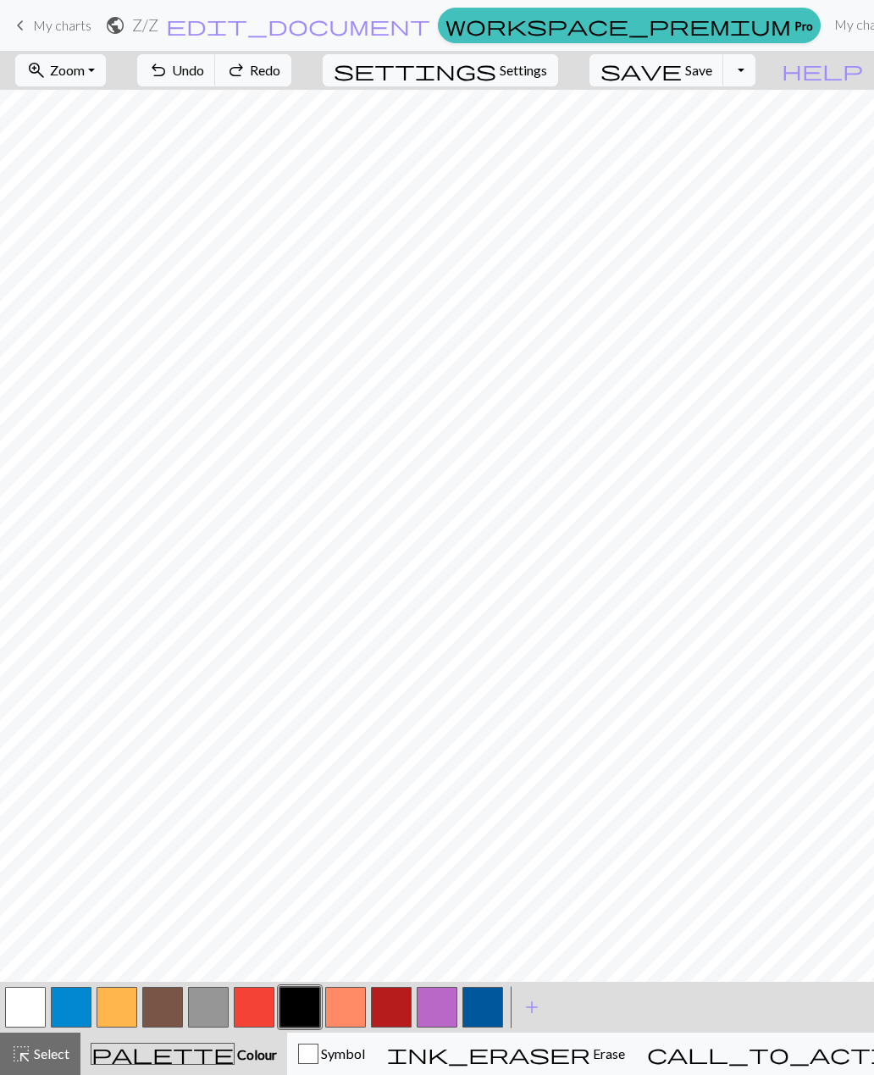
click at [216, 83] on button "undo Undo Undo" at bounding box center [176, 70] width 79 height 32
click at [204, 76] on span "Undo" at bounding box center [188, 70] width 32 height 16
click at [204, 77] on span "Undo" at bounding box center [188, 70] width 32 height 16
click at [204, 78] on span "Undo" at bounding box center [188, 70] width 32 height 16
click at [216, 84] on button "undo Undo Undo" at bounding box center [176, 70] width 79 height 32
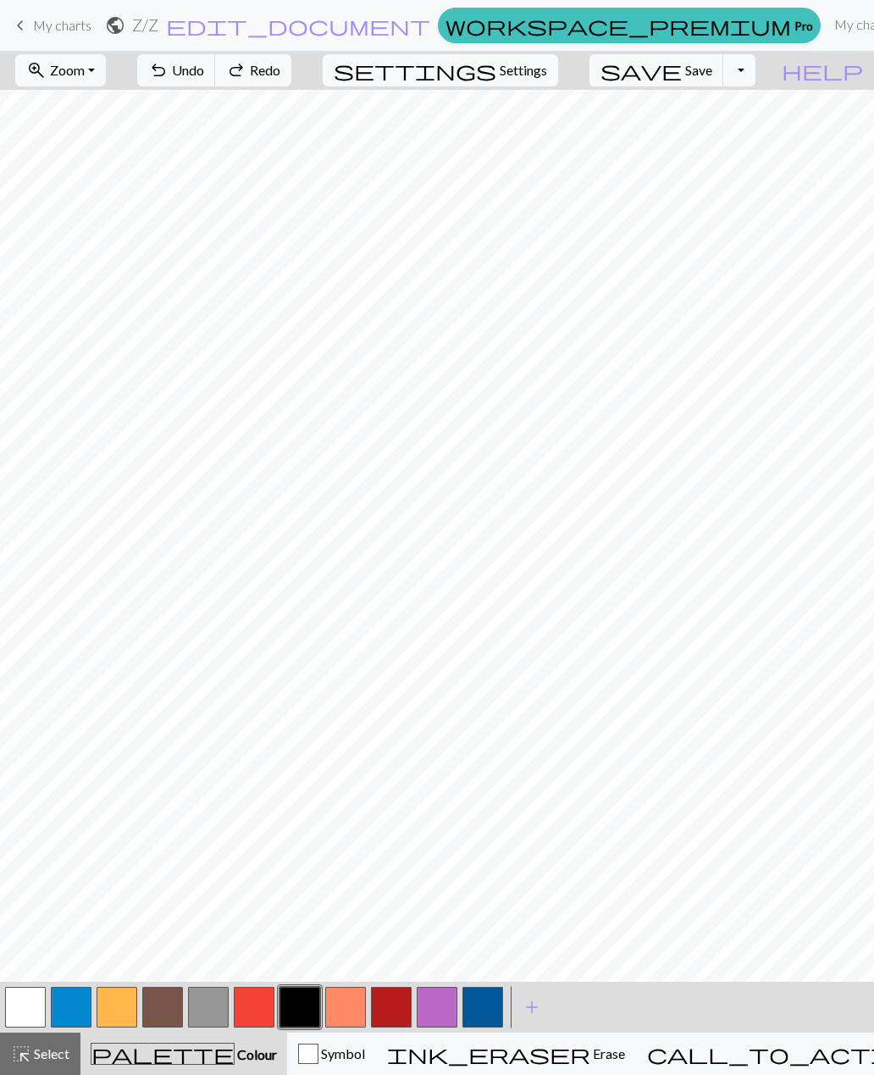
click at [216, 86] on button "undo Undo Undo" at bounding box center [176, 70] width 79 height 32
click at [204, 73] on span "Undo" at bounding box center [188, 70] width 32 height 16
click at [169, 1003] on button "button" at bounding box center [162, 1007] width 41 height 41
click at [33, 1003] on button "button" at bounding box center [25, 1007] width 41 height 41
click at [531, 1006] on span "add" at bounding box center [532, 1007] width 20 height 24
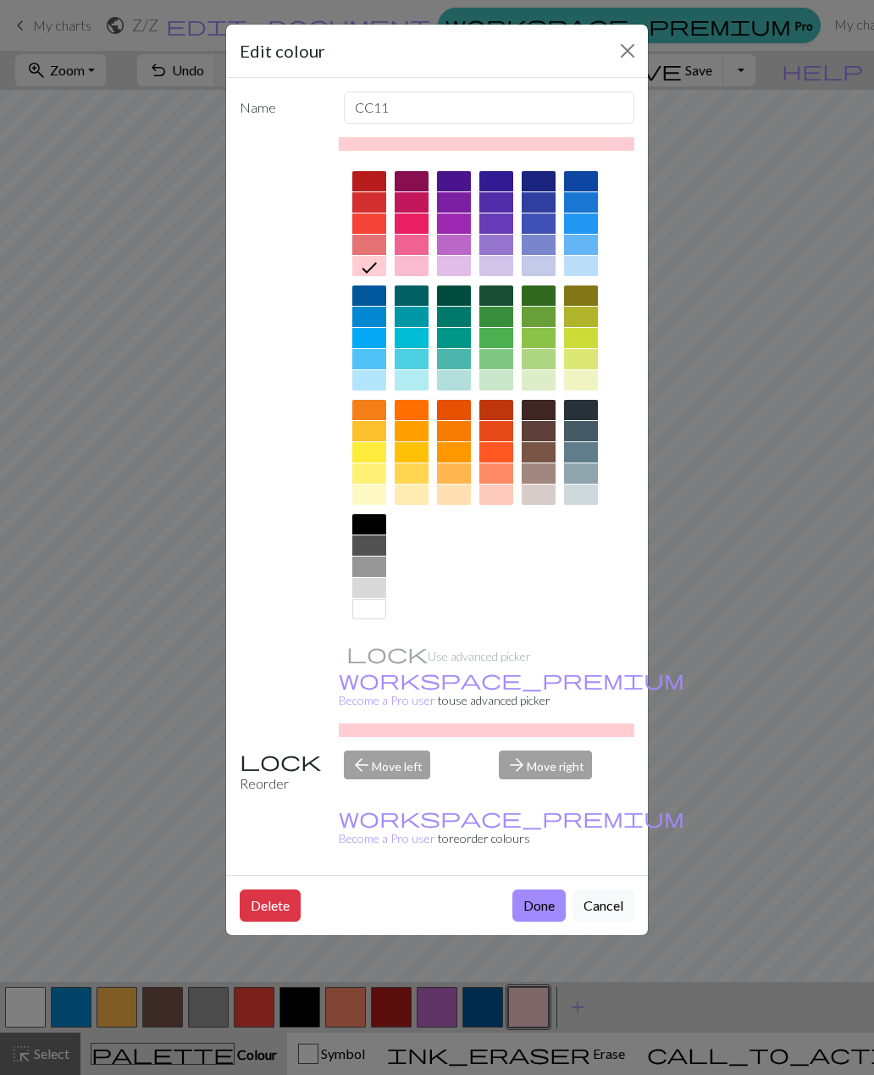
click at [373, 455] on div at bounding box center [369, 452] width 34 height 20
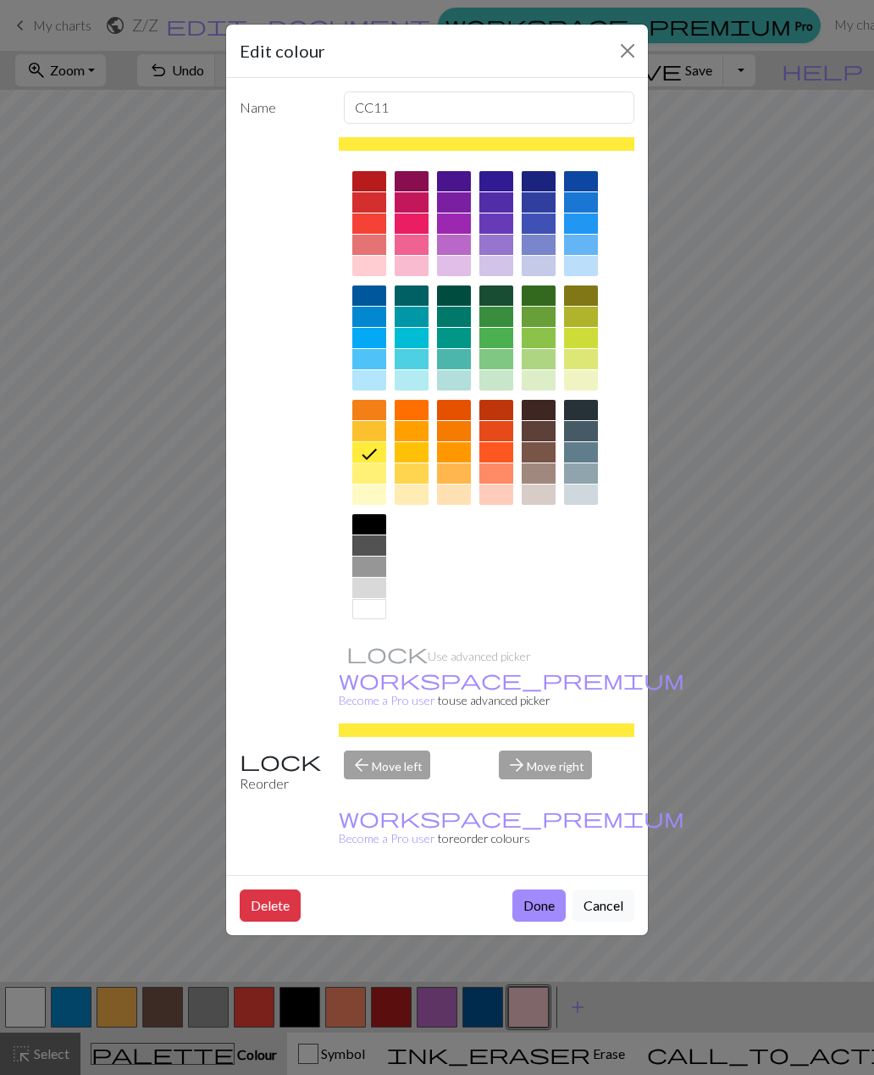
click at [540, 890] on button "Done" at bounding box center [539, 906] width 53 height 32
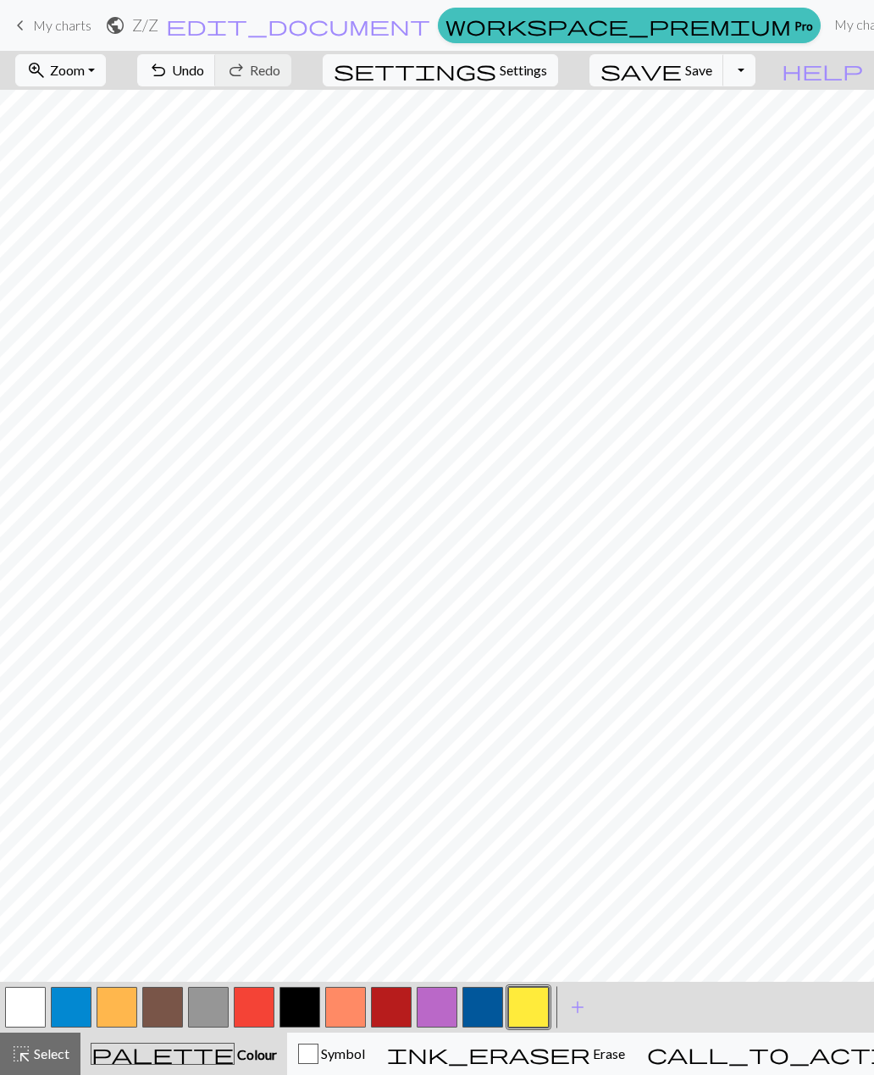
click at [204, 76] on span "Undo" at bounding box center [188, 70] width 32 height 16
click at [255, 1019] on button "button" at bounding box center [254, 1007] width 41 height 41
click at [582, 1009] on span "add" at bounding box center [578, 1007] width 20 height 24
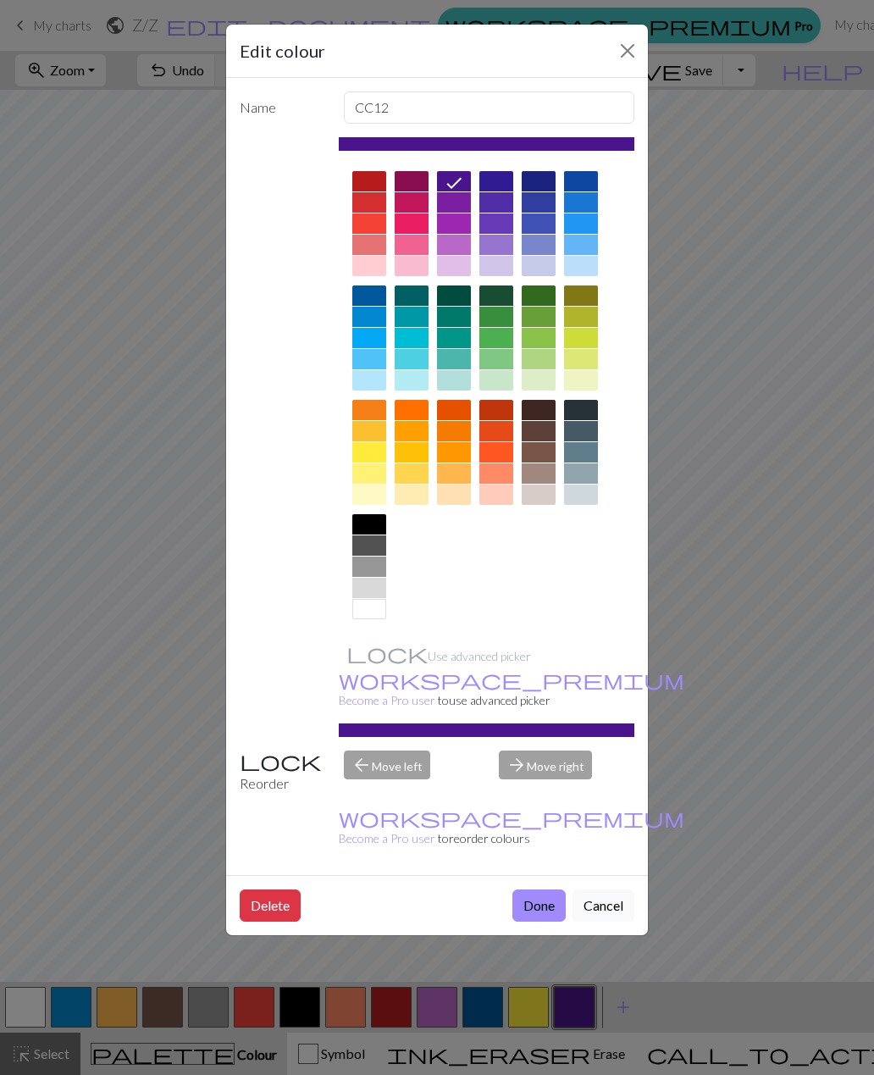
click at [586, 474] on div at bounding box center [581, 473] width 34 height 20
click at [544, 890] on button "Done" at bounding box center [539, 906] width 53 height 32
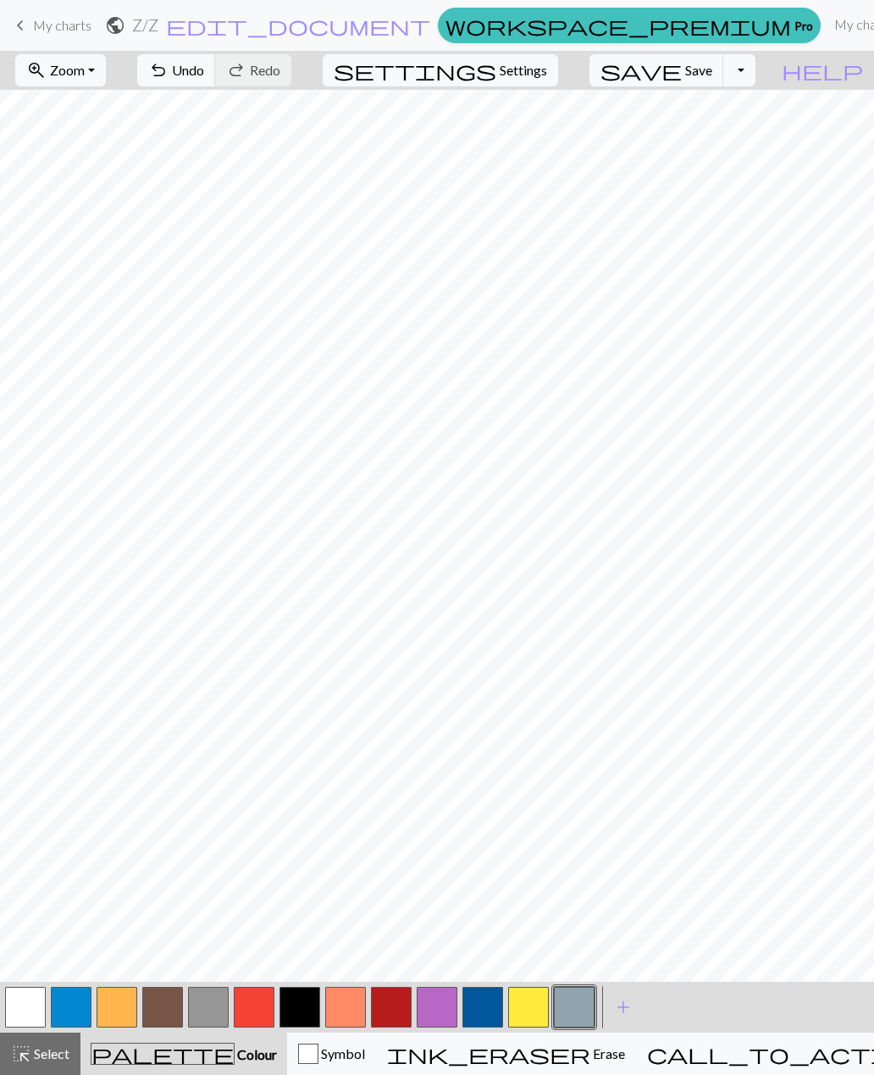
click at [576, 1004] on button "button" at bounding box center [574, 1007] width 41 height 41
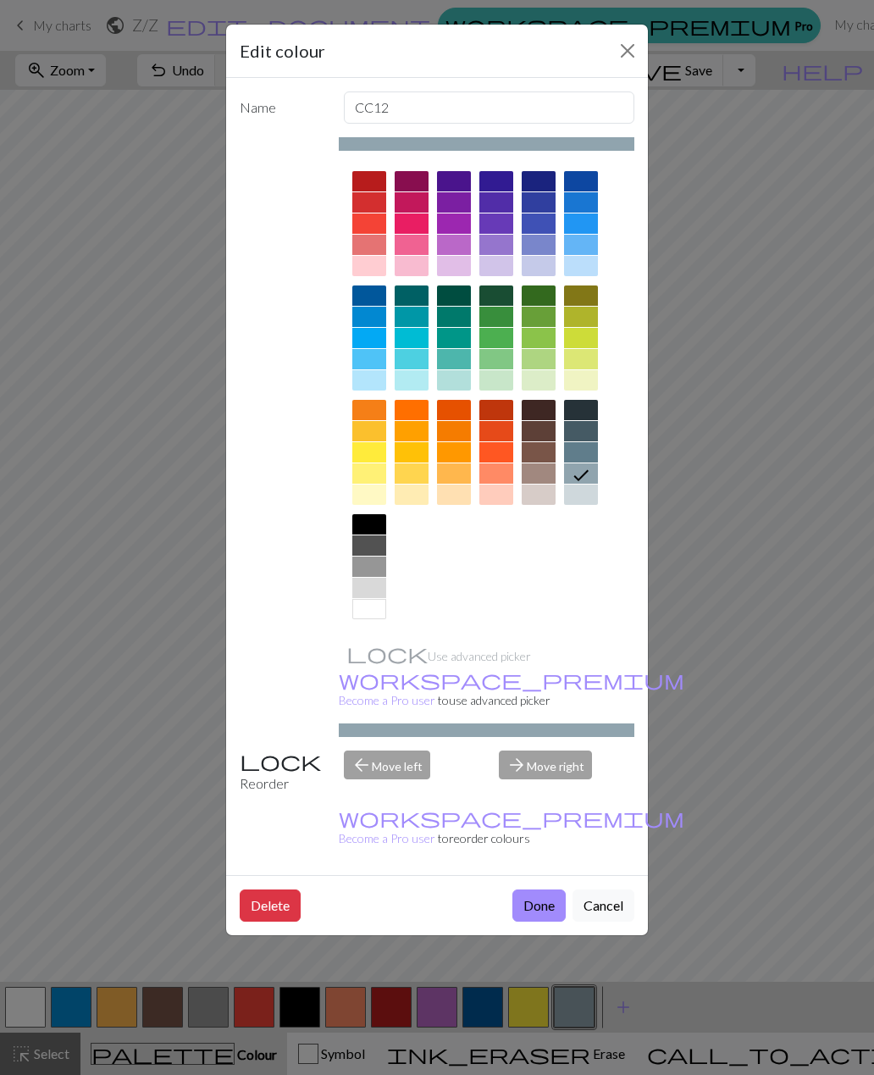
click at [581, 497] on div at bounding box center [581, 495] width 34 height 20
click at [535, 890] on button "Done" at bounding box center [539, 906] width 53 height 32
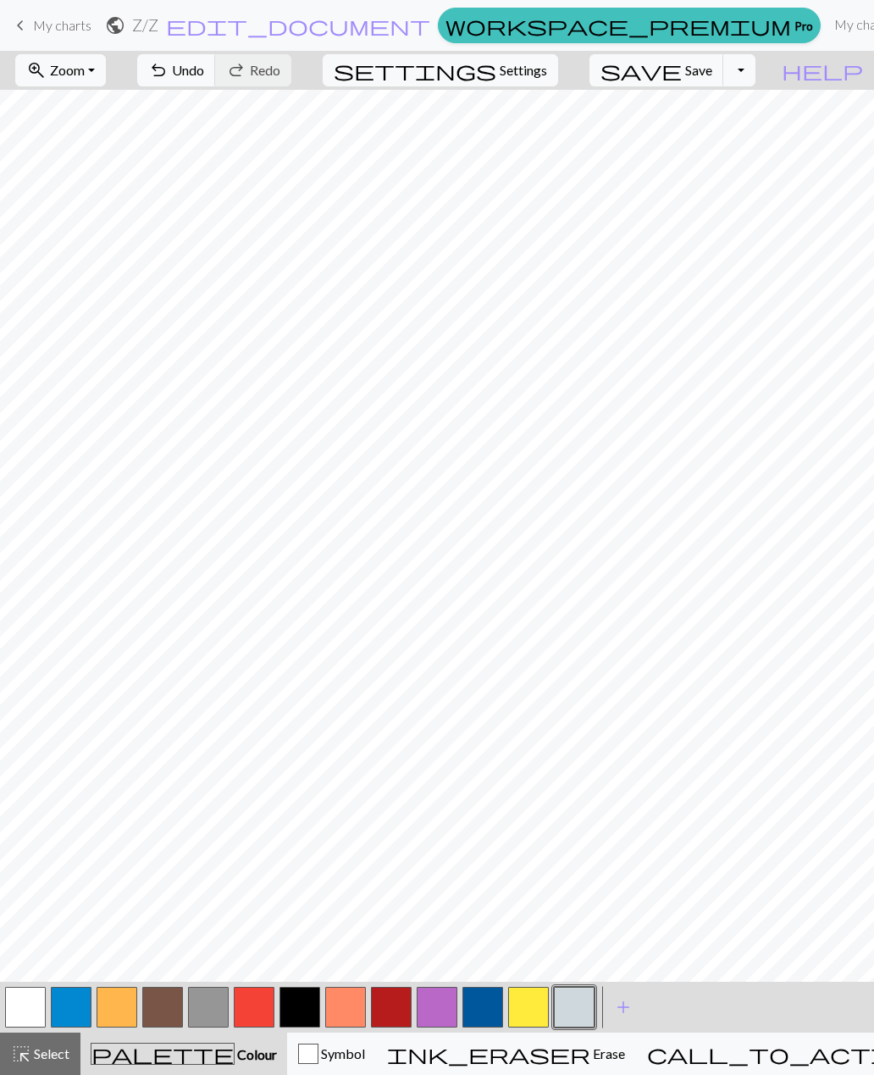
click at [216, 81] on button "undo Undo Undo" at bounding box center [176, 70] width 79 height 32
click at [487, 1020] on button "button" at bounding box center [483, 1007] width 41 height 41
click at [718, 84] on button "save Save Save" at bounding box center [657, 70] width 135 height 32
click at [216, 82] on button "undo Undo Undo" at bounding box center [176, 70] width 79 height 32
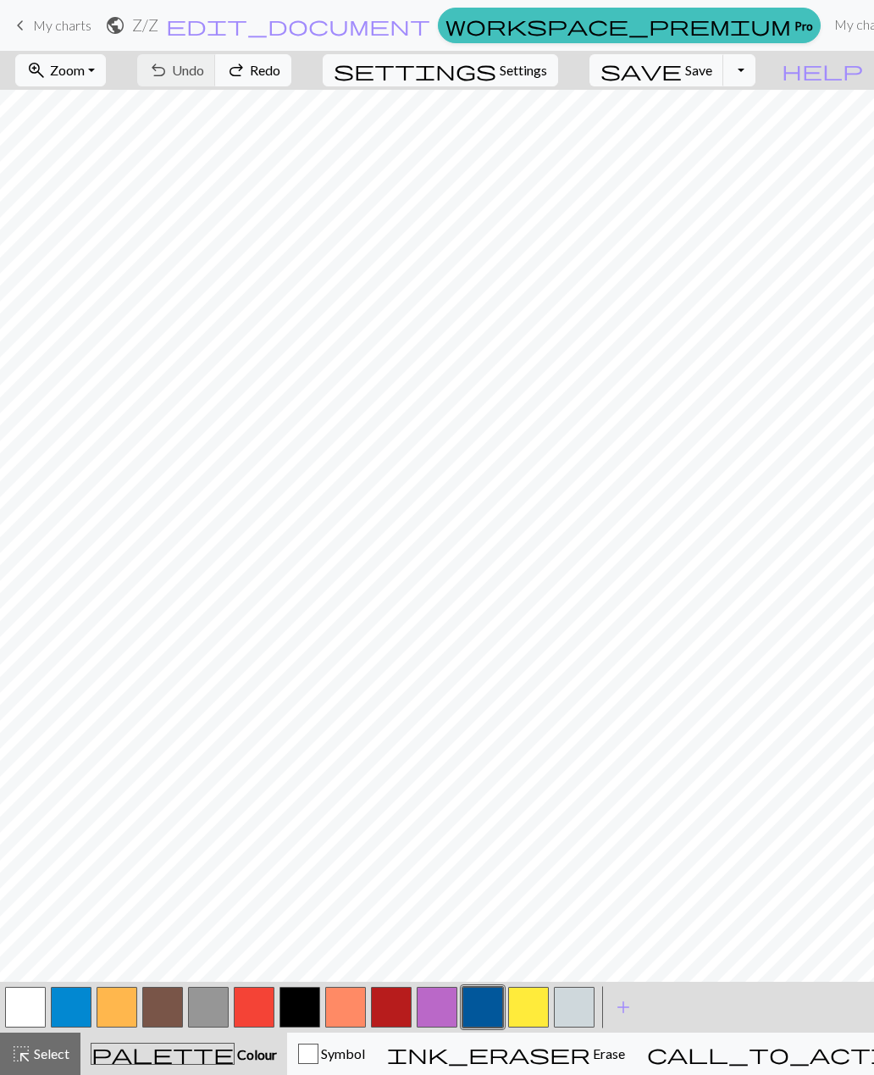
click at [58, 1002] on button "button" at bounding box center [71, 1007] width 41 height 41
click at [210, 1010] on button "button" at bounding box center [208, 1007] width 41 height 41
click at [584, 1006] on button "button" at bounding box center [574, 1007] width 41 height 41
click at [204, 76] on span "Undo" at bounding box center [188, 70] width 32 height 16
click at [170, 1013] on button "button" at bounding box center [162, 1007] width 41 height 41
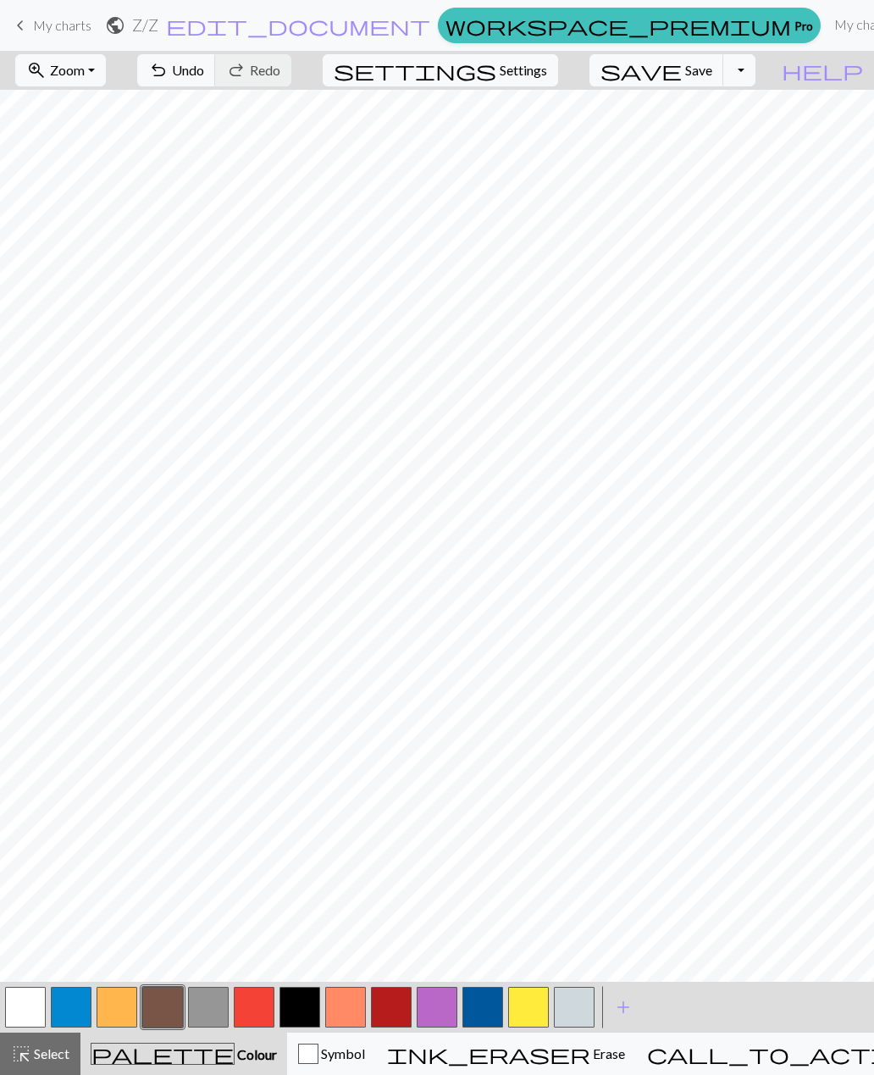
click at [343, 1002] on button "button" at bounding box center [345, 1007] width 41 height 41
click at [216, 86] on button "undo Undo Undo" at bounding box center [176, 70] width 79 height 32
click at [211, 1011] on button "button" at bounding box center [208, 1007] width 41 height 41
click at [621, 1006] on span "add" at bounding box center [623, 1007] width 20 height 24
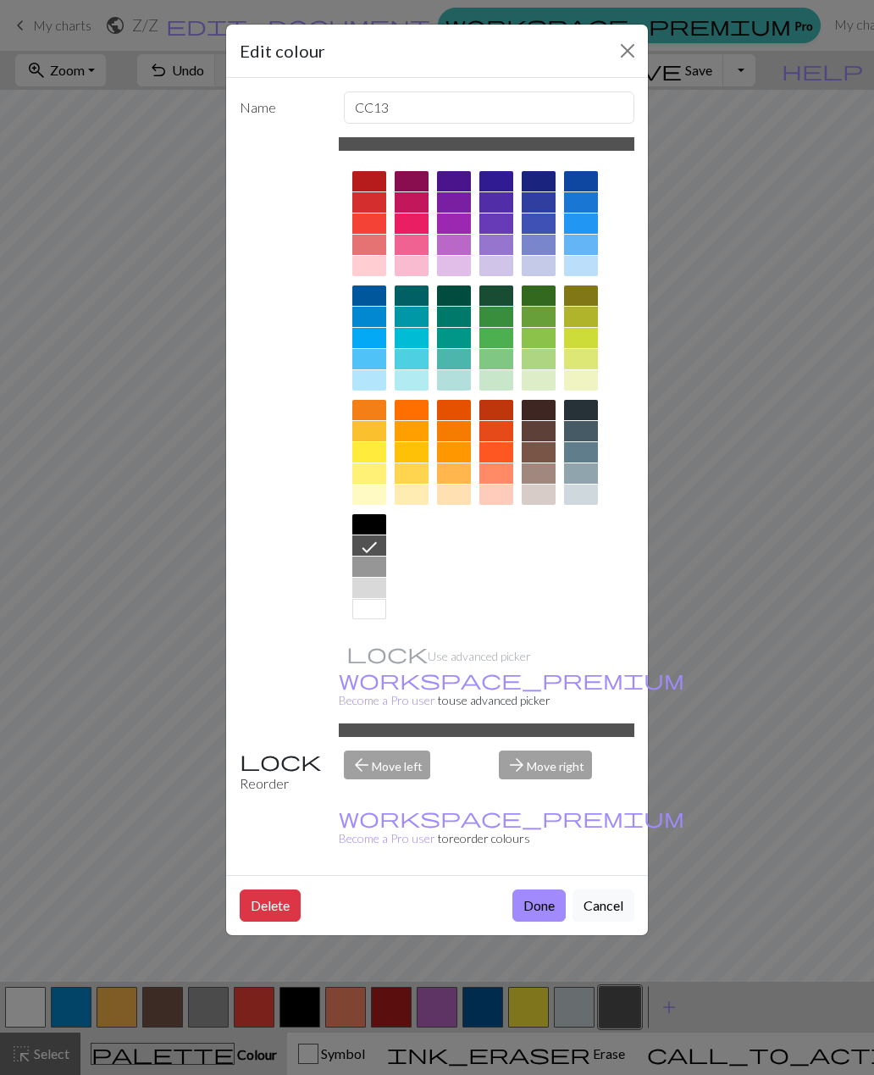
click at [412, 388] on div at bounding box center [412, 380] width 34 height 20
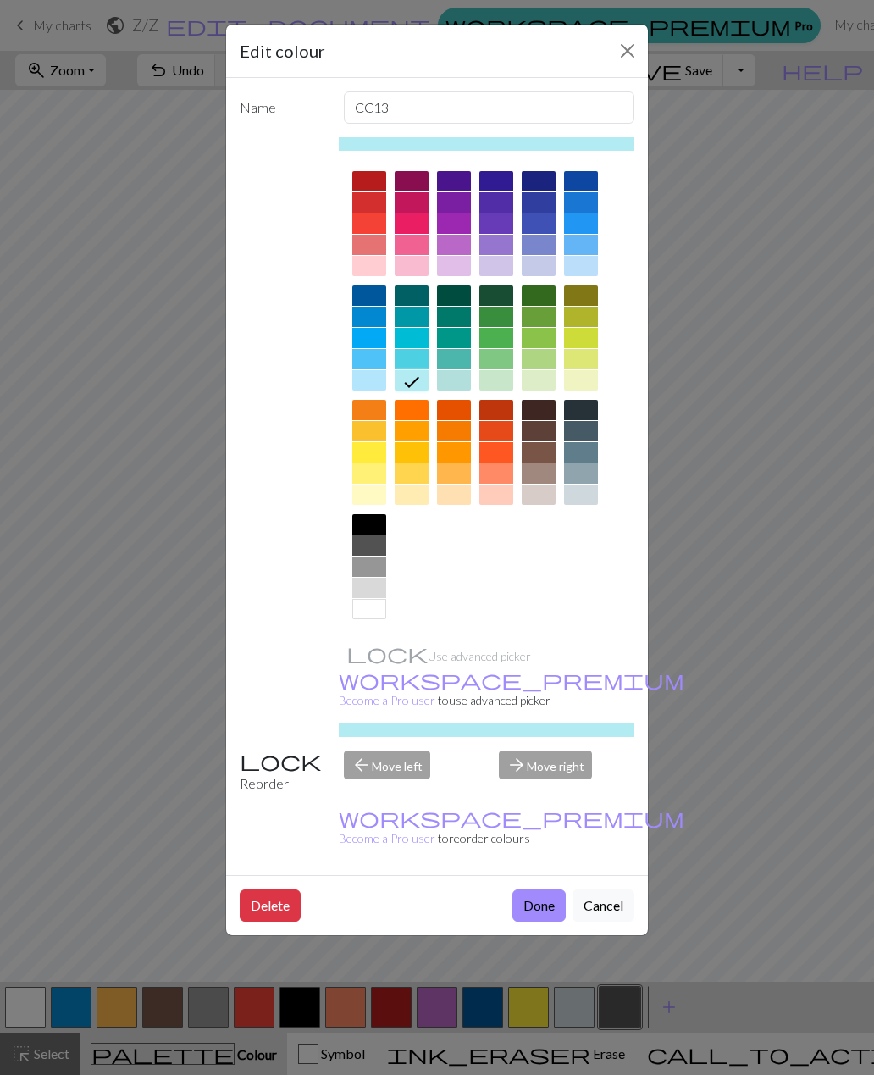
click at [541, 890] on button "Done" at bounding box center [539, 906] width 53 height 32
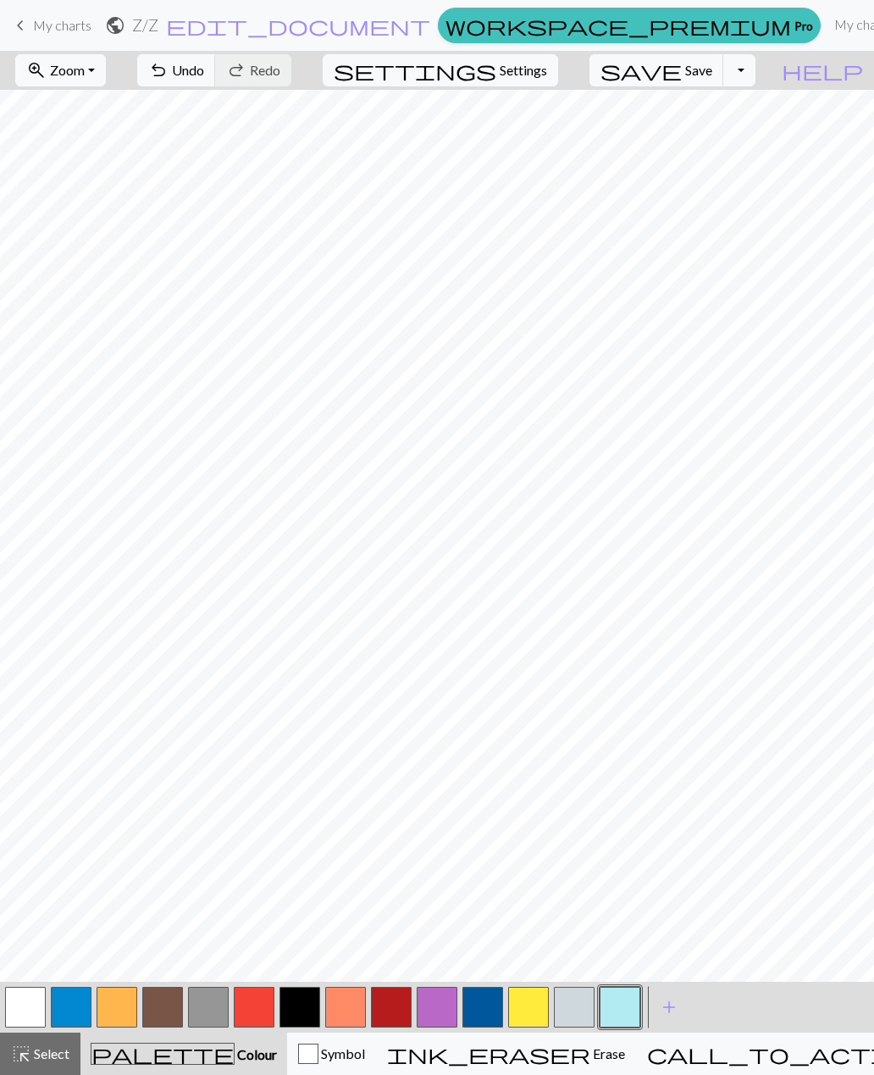
click at [529, 1010] on button "button" at bounding box center [528, 1007] width 41 height 41
click at [669, 1012] on span "add" at bounding box center [669, 1007] width 20 height 24
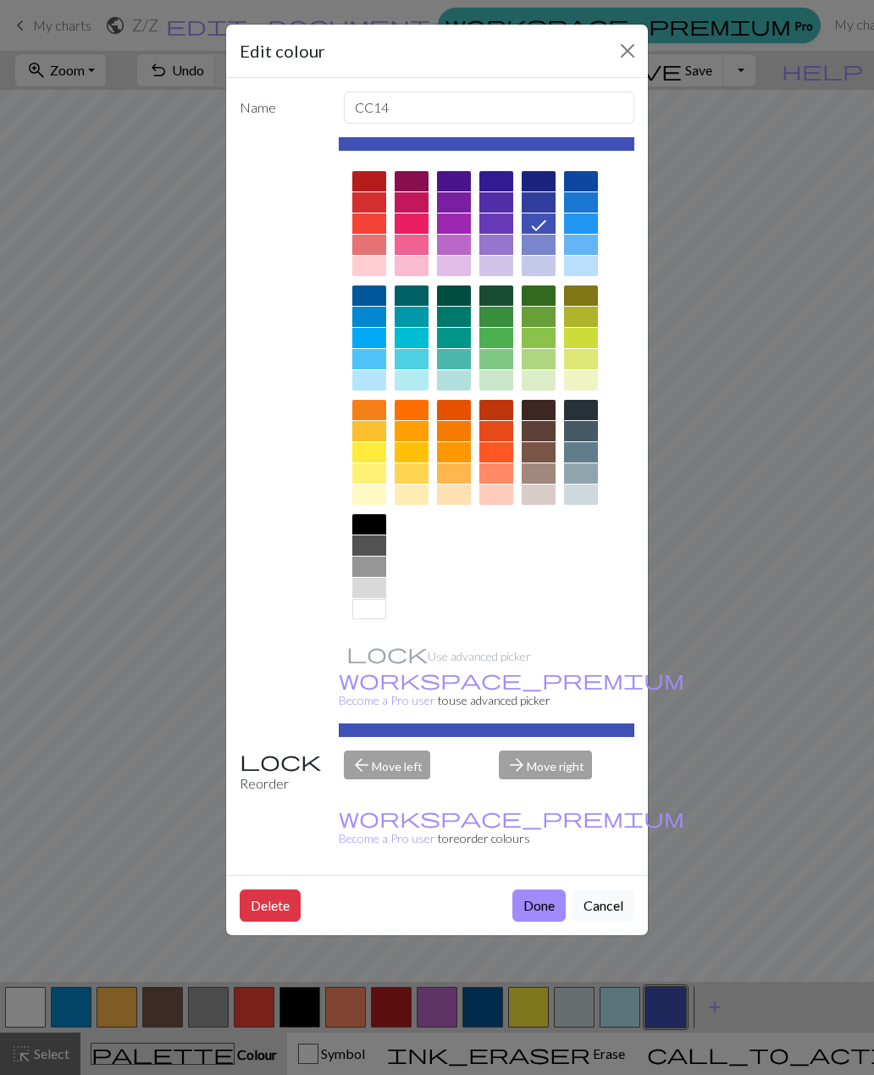
click at [463, 457] on div at bounding box center [454, 452] width 34 height 20
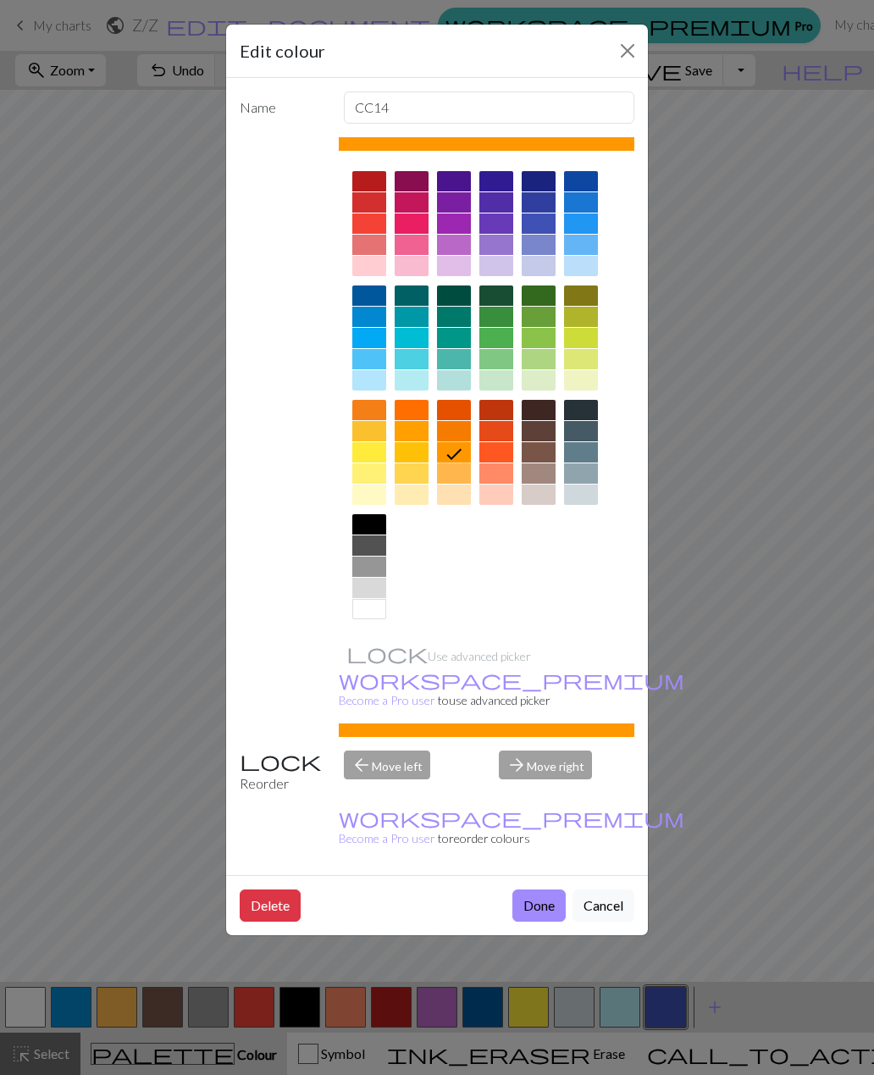
click at [557, 890] on button "Done" at bounding box center [539, 906] width 53 height 32
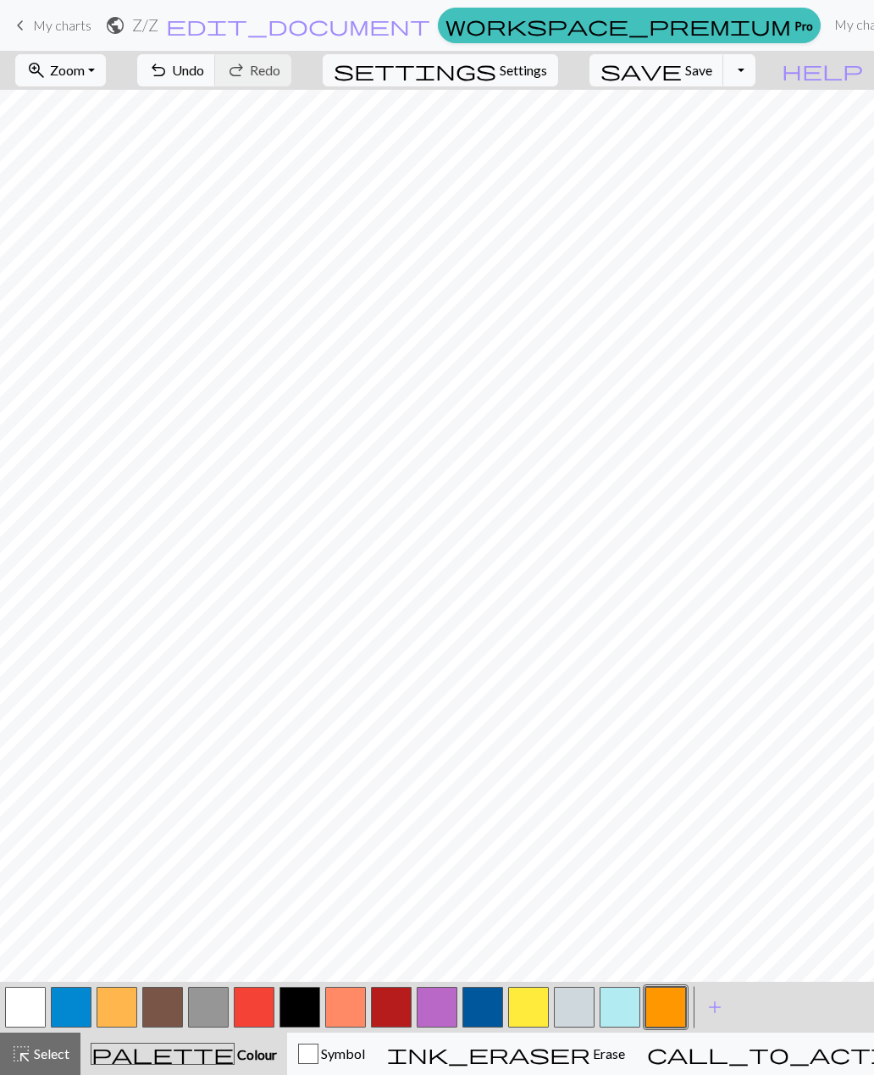
click at [438, 1010] on button "button" at bounding box center [437, 1007] width 41 height 41
click at [590, 1049] on span "Erase" at bounding box center [607, 1053] width 35 height 16
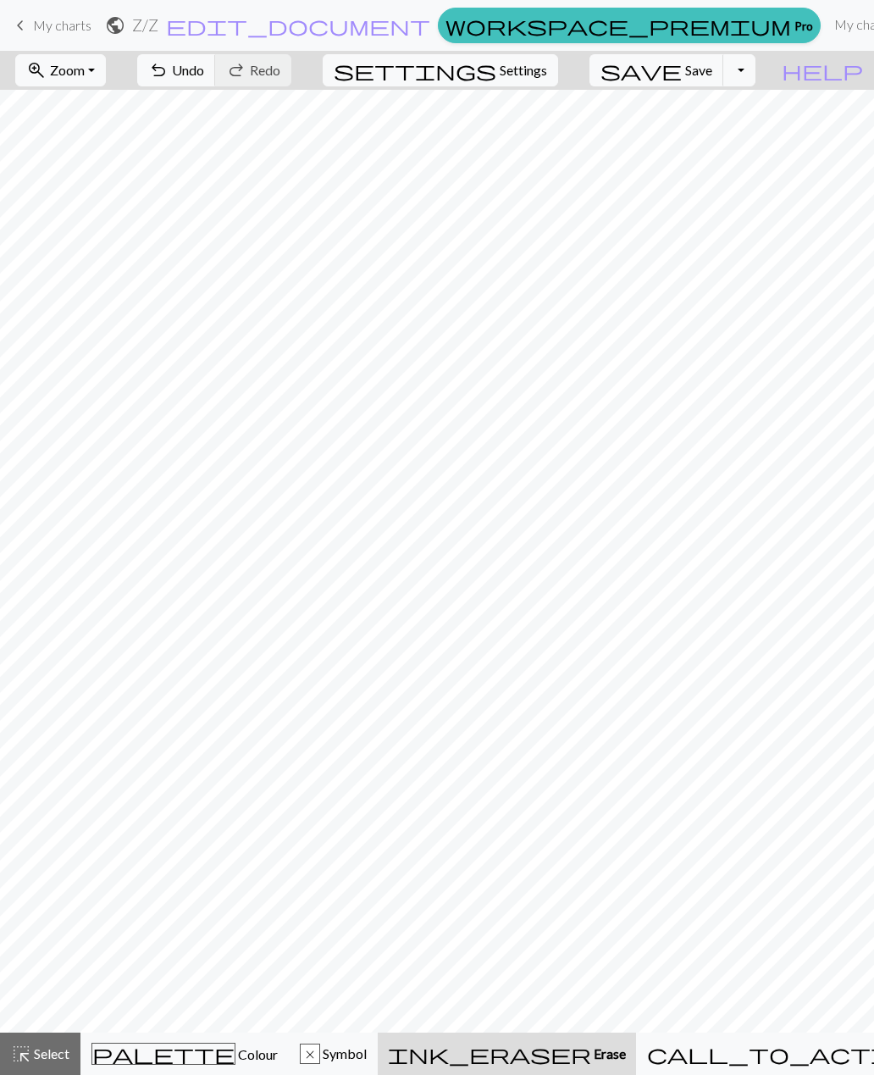
click at [236, 1055] on span "Colour" at bounding box center [257, 1054] width 42 height 16
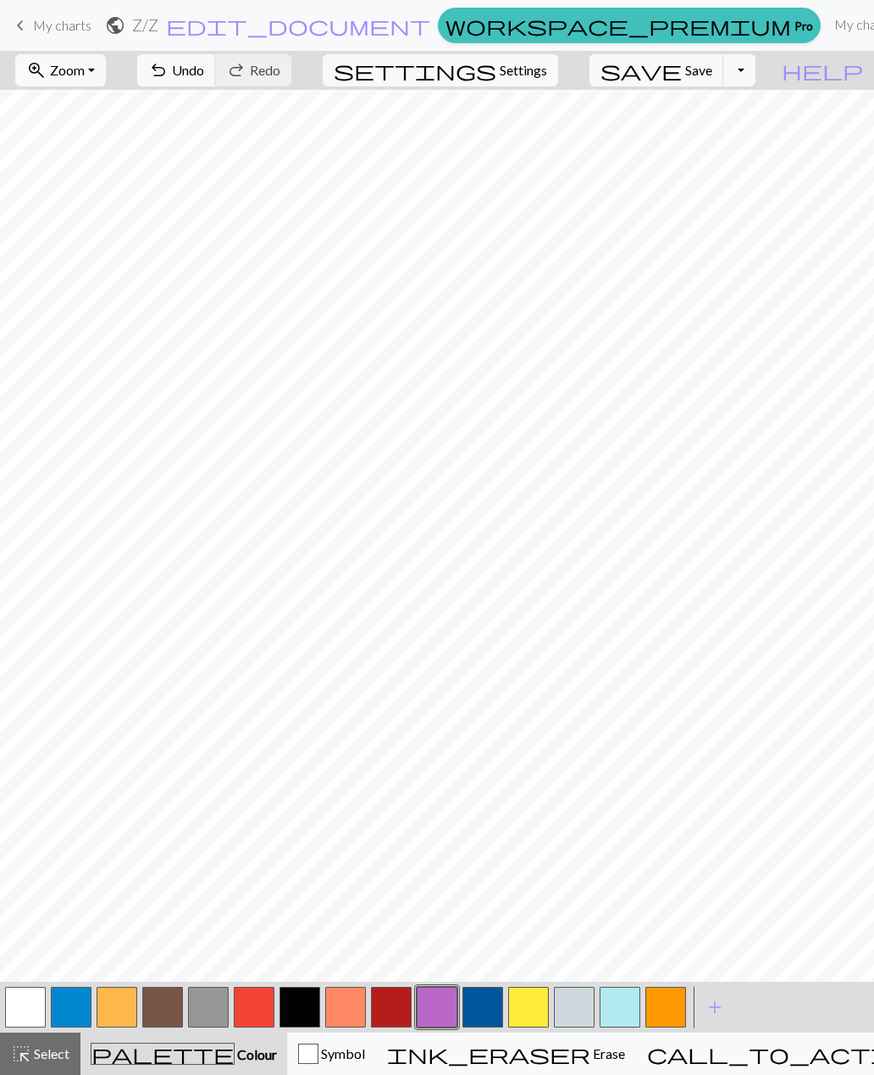
click at [204, 78] on span "Undo" at bounding box center [188, 70] width 32 height 16
click at [712, 75] on span "Save" at bounding box center [698, 70] width 27 height 16
click at [531, 1004] on button "button" at bounding box center [528, 1007] width 41 height 41
click at [393, 1013] on button "button" at bounding box center [391, 1007] width 41 height 41
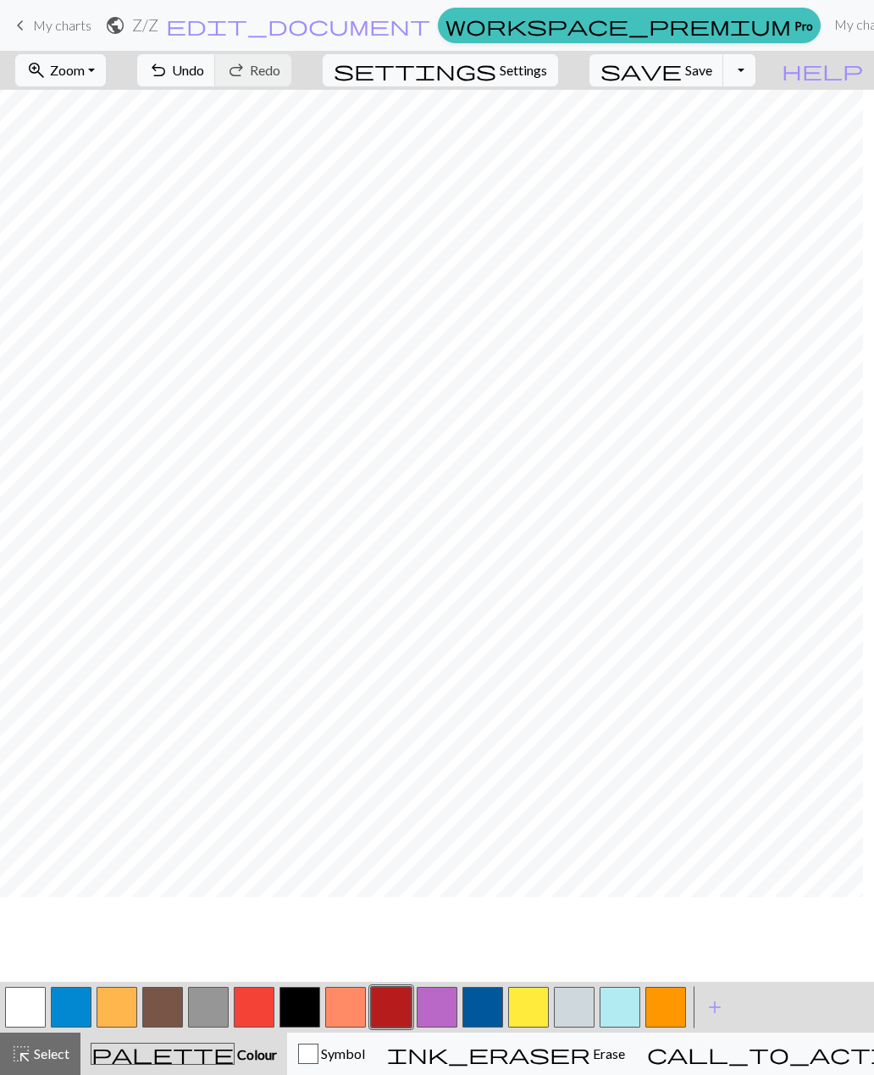
scroll to position [264, 51]
click at [204, 78] on span "Undo" at bounding box center [188, 70] width 32 height 16
click at [216, 84] on button "undo Undo Undo" at bounding box center [176, 70] width 79 height 32
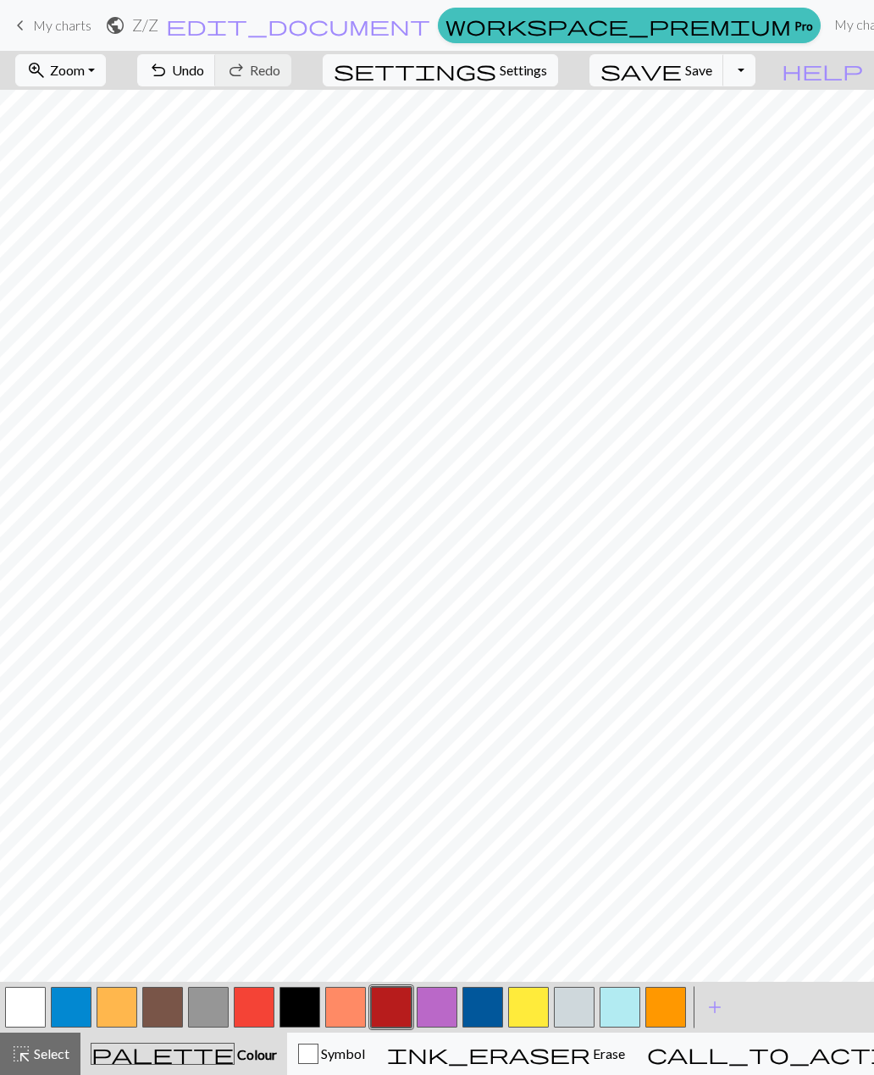
click at [204, 73] on span "Undo" at bounding box center [188, 70] width 32 height 16
click at [722, 84] on button "save Save Save" at bounding box center [657, 70] width 135 height 32
click at [204, 68] on span "Undo" at bounding box center [188, 70] width 32 height 16
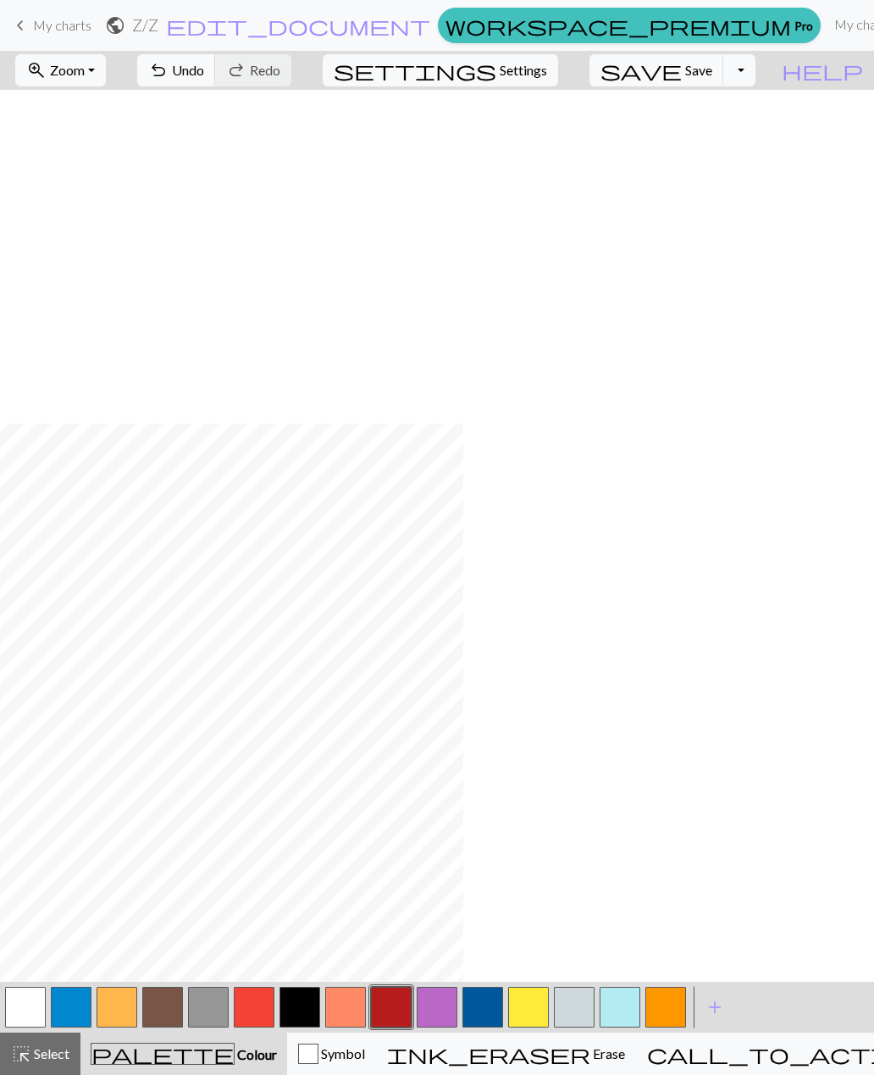
scroll to position [574, 618]
click at [204, 70] on span "Undo" at bounding box center [188, 70] width 32 height 16
click at [216, 82] on button "undo Undo Undo" at bounding box center [176, 70] width 79 height 32
click at [85, 68] on span "Zoom" at bounding box center [67, 70] width 35 height 16
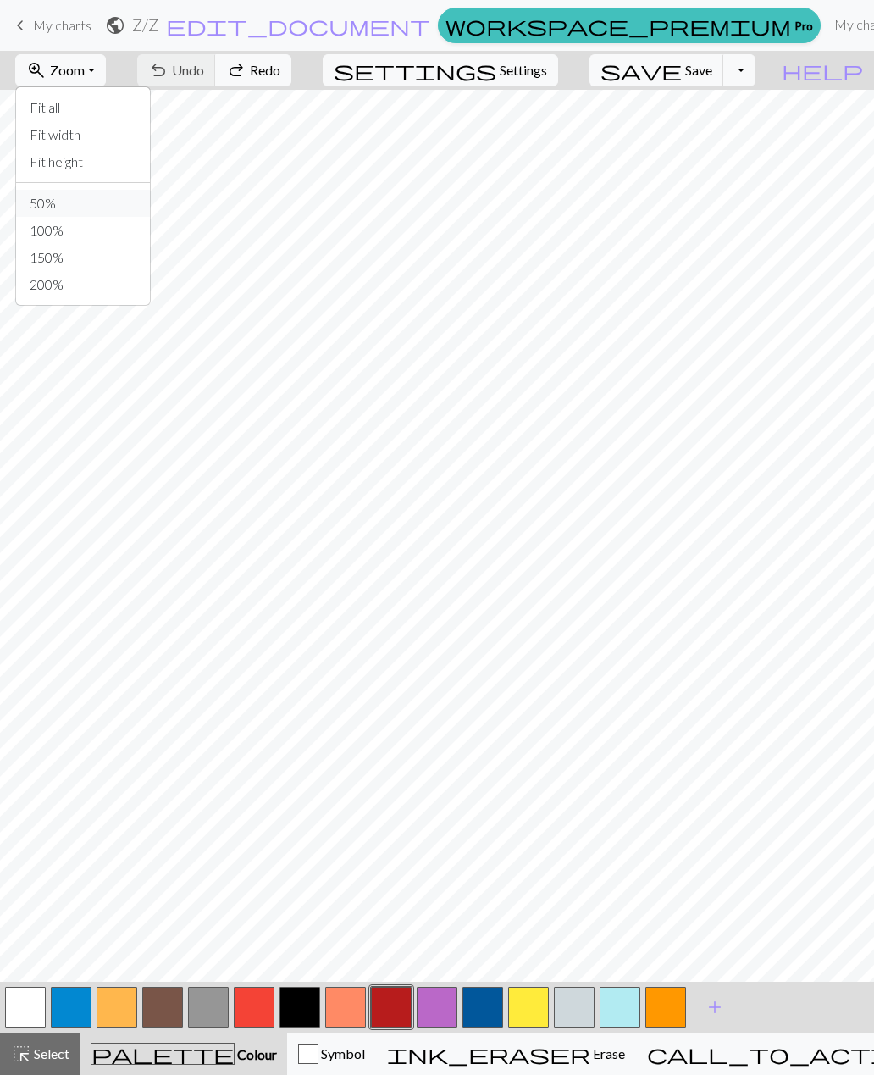
click at [107, 193] on button "50%" at bounding box center [83, 203] width 134 height 27
click at [712, 74] on span "Save" at bounding box center [698, 70] width 27 height 16
